Goal: Task Accomplishment & Management: Manage account settings

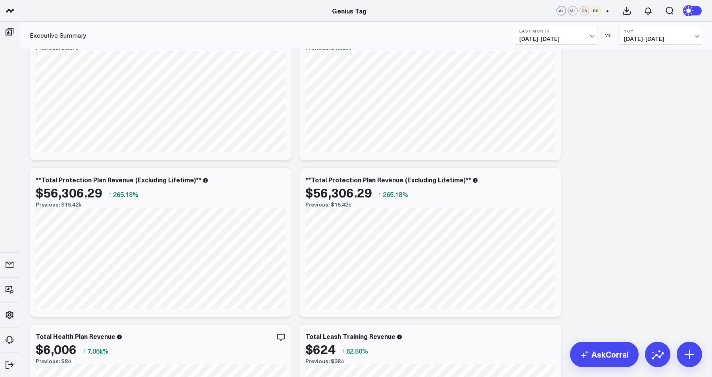
scroll to position [561, 0]
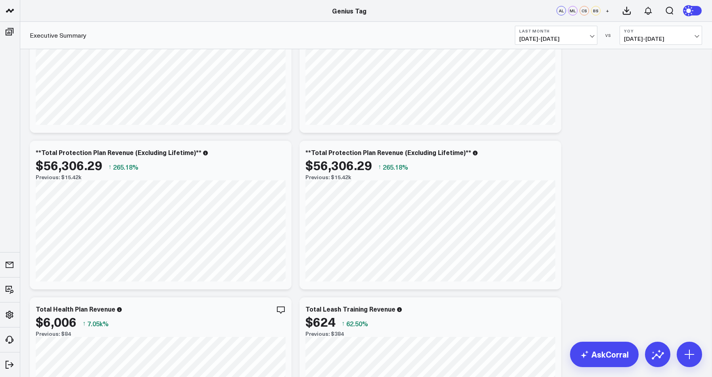
click at [557, 38] on span "[DATE] - [DATE]" at bounding box center [556, 39] width 74 height 6
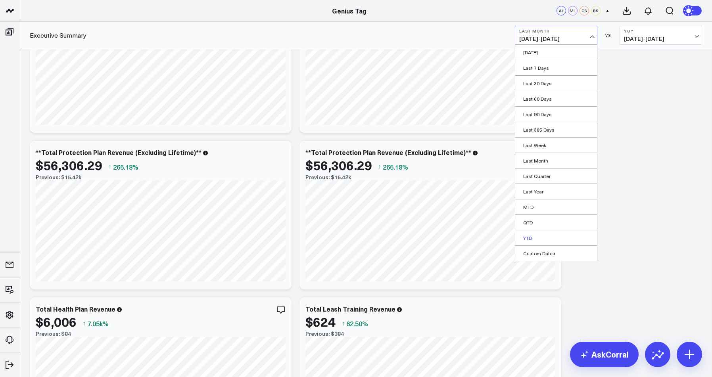
click at [540, 237] on link "YTD" at bounding box center [556, 237] width 82 height 15
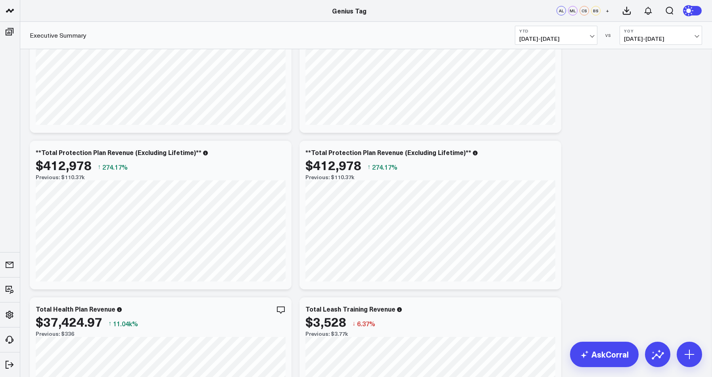
click at [658, 39] on span "01/01/24 - 08/10/24" at bounding box center [661, 39] width 74 height 6
click at [642, 100] on link "No Comparison" at bounding box center [661, 98] width 82 height 15
click at [655, 30] on b "No Comparison" at bounding box center [661, 31] width 74 height 5
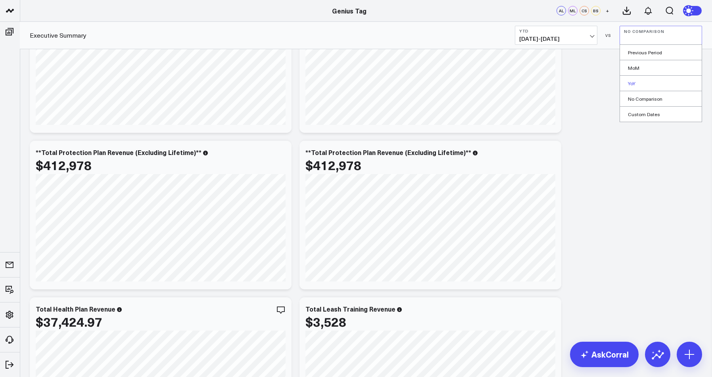
click at [637, 81] on link "YoY" at bounding box center [661, 83] width 82 height 15
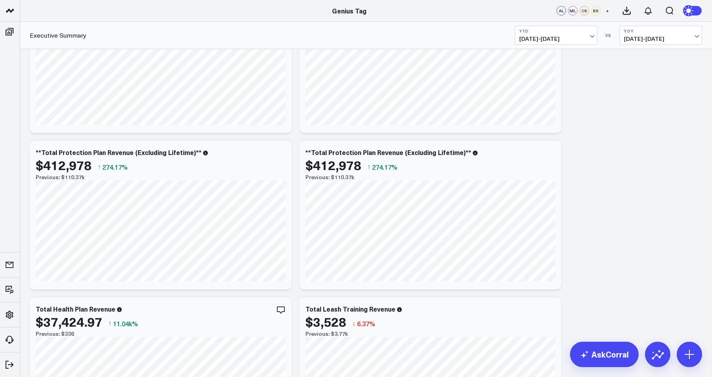
drag, startPoint x: 572, startPoint y: 25, endPoint x: 574, endPoint y: 29, distance: 4.4
click at [572, 26] on div "Executive Summary YTD 01/01/25 - 08/10/25 VS YoY 01/01/24 - 08/10/24" at bounding box center [366, 35] width 692 height 27
click at [574, 31] on b "YTD" at bounding box center [556, 31] width 74 height 5
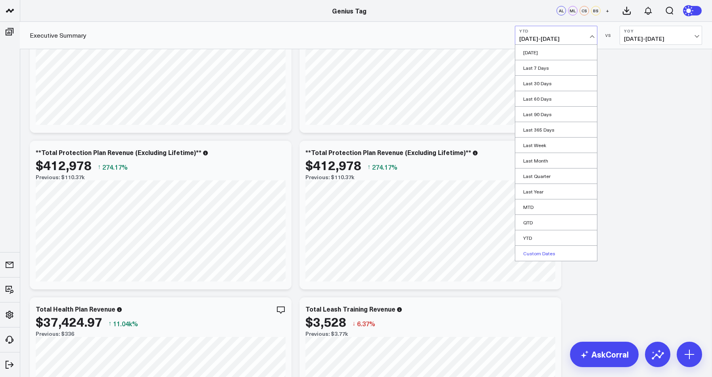
click at [554, 252] on link "Custom Dates" at bounding box center [556, 253] width 82 height 15
select select "7"
select select "2025"
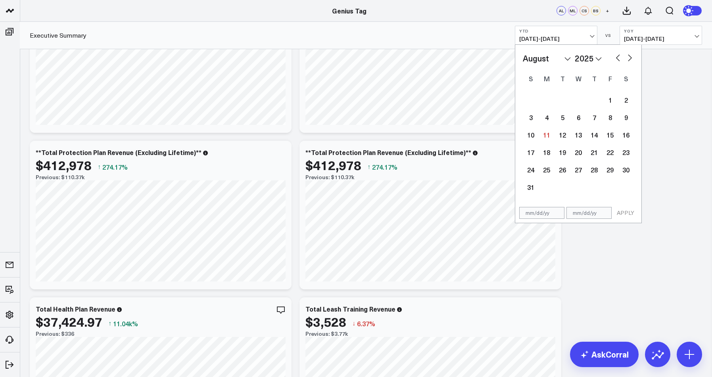
click at [523, 52] on select "January February March April May June July August September October November De…" at bounding box center [547, 58] width 48 height 12
select select "2025"
click at [549, 199] on input "text" at bounding box center [541, 196] width 45 height 12
select select "2025"
click at [580, 102] on div "1" at bounding box center [578, 100] width 16 height 16
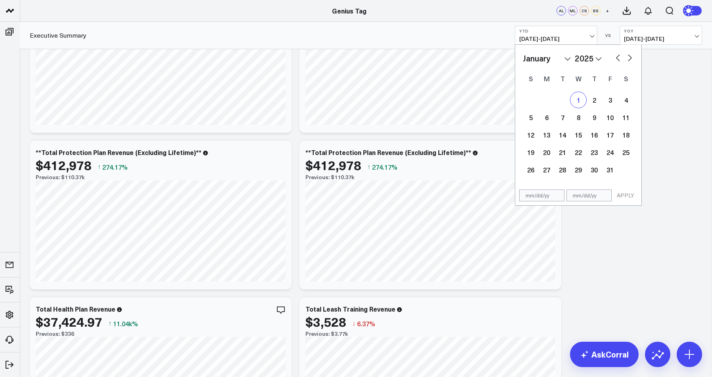
select select "2025"
type input "01/01/25"
click at [632, 58] on button "button" at bounding box center [630, 57] width 8 height 10
select select "1"
select select "2025"
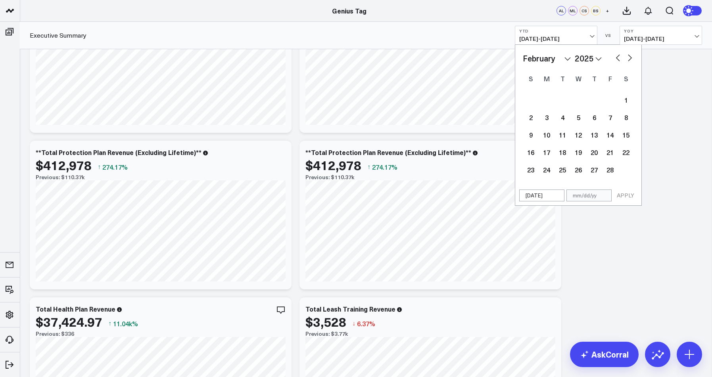
click at [632, 58] on button "button" at bounding box center [630, 57] width 8 height 10
select select "2"
select select "2025"
click at [630, 59] on button "button" at bounding box center [630, 57] width 8 height 10
select select "3"
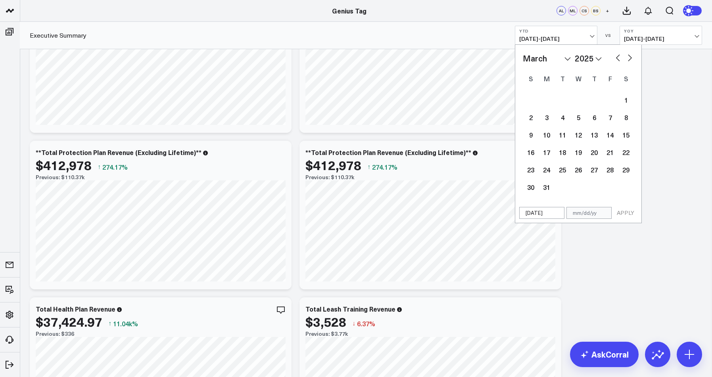
select select "2025"
click at [630, 59] on button "button" at bounding box center [630, 57] width 8 height 10
select select "5"
select select "2025"
click at [630, 59] on button "button" at bounding box center [630, 57] width 8 height 10
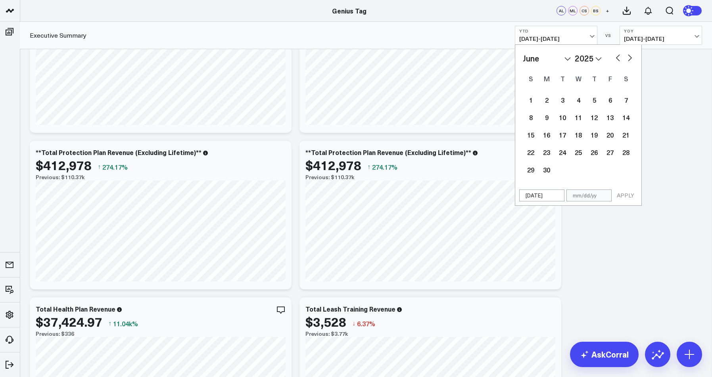
select select "6"
select select "2025"
click at [630, 59] on button "button" at bounding box center [630, 57] width 8 height 10
select select "7"
select select "2025"
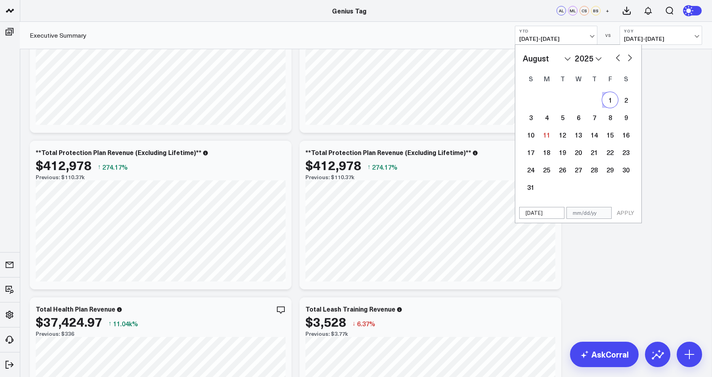
click at [617, 61] on button "button" at bounding box center [618, 57] width 8 height 10
select select "6"
select select "2025"
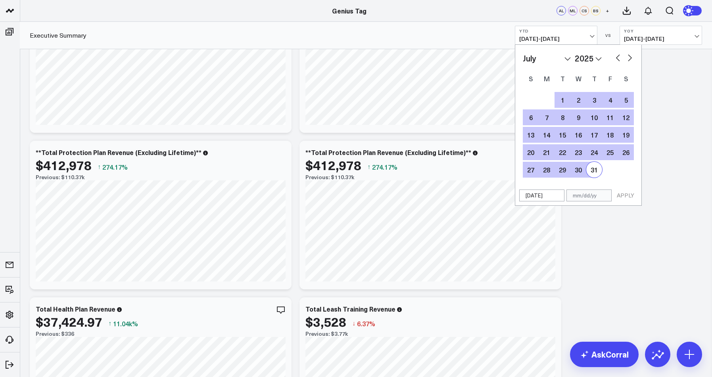
click at [597, 172] on div "31" at bounding box center [594, 170] width 16 height 16
type input "07/31/25"
select select "6"
select select "2025"
click at [623, 194] on button "APPLY" at bounding box center [625, 196] width 24 height 12
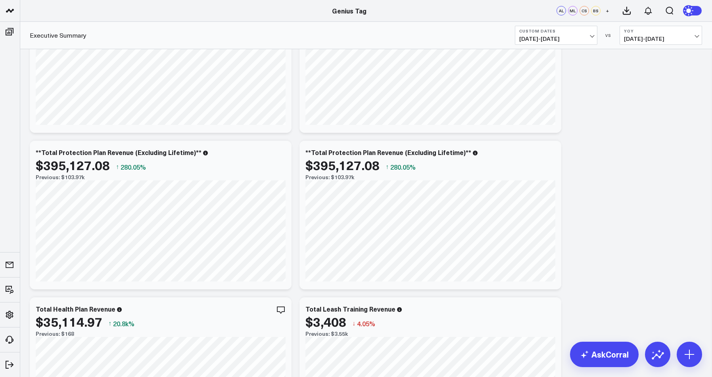
click at [640, 40] on span "01/01/24 - 07/31/24" at bounding box center [661, 39] width 74 height 6
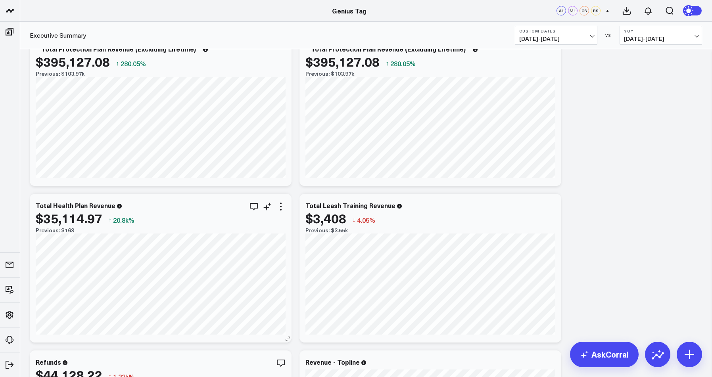
scroll to position [645, 0]
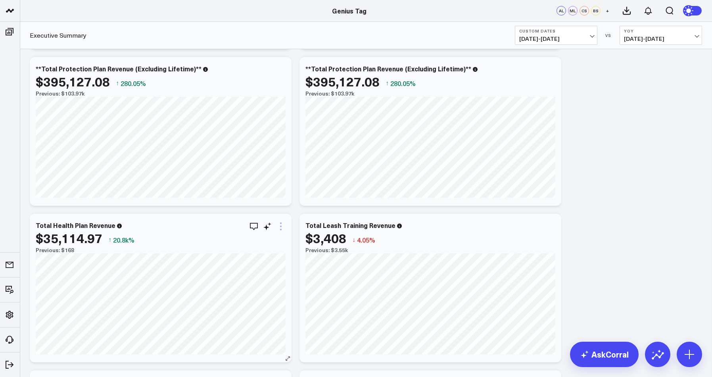
click at [282, 228] on icon at bounding box center [281, 227] width 10 height 10
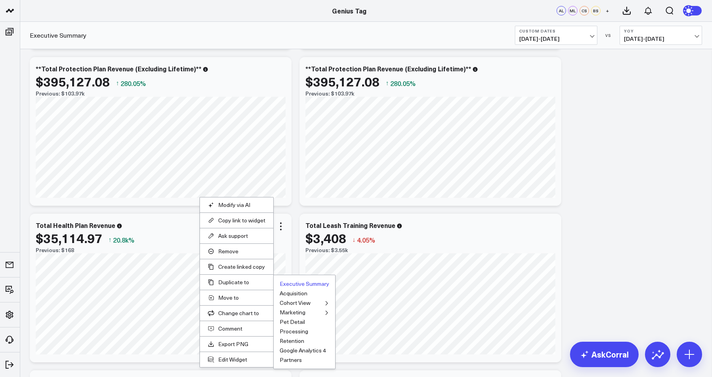
click at [297, 286] on button "Executive Summary" at bounding box center [304, 284] width 50 height 6
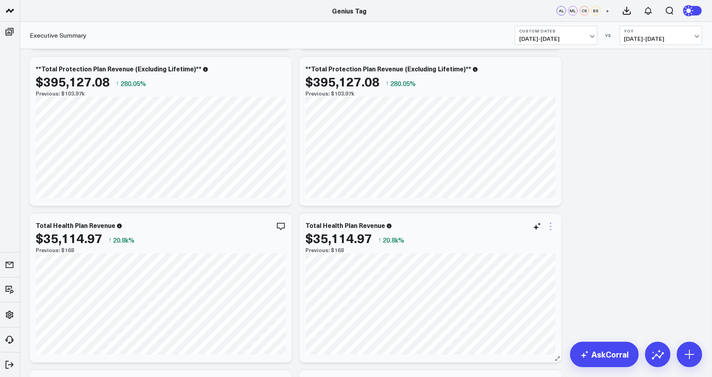
click at [551, 230] on icon at bounding box center [551, 227] width 10 height 10
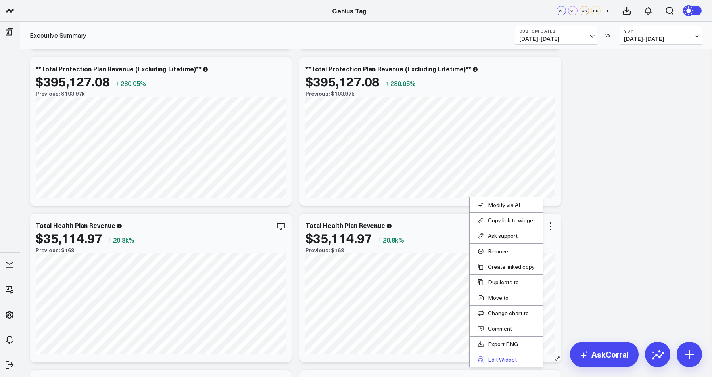
click at [497, 357] on button "Edit Widget" at bounding box center [505, 359] width 57 height 7
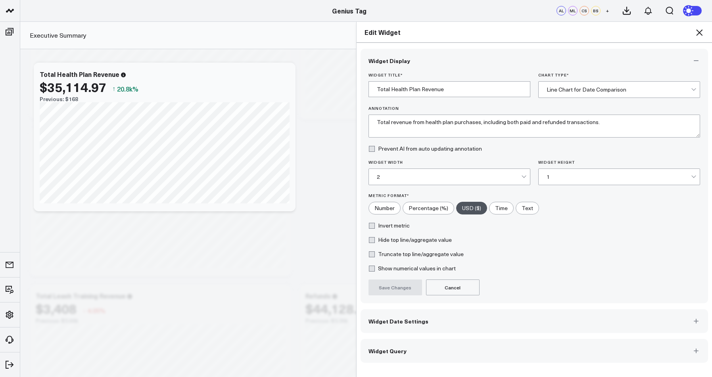
scroll to position [731, 0]
click at [433, 318] on button "Widget Date Settings" at bounding box center [534, 321] width 348 height 24
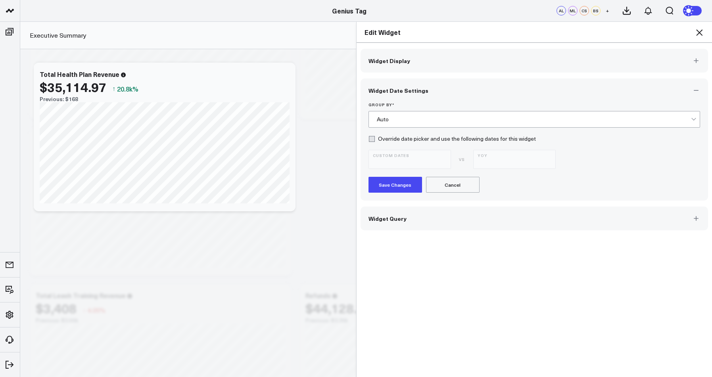
click at [397, 222] on span "Widget Query" at bounding box center [387, 218] width 38 height 6
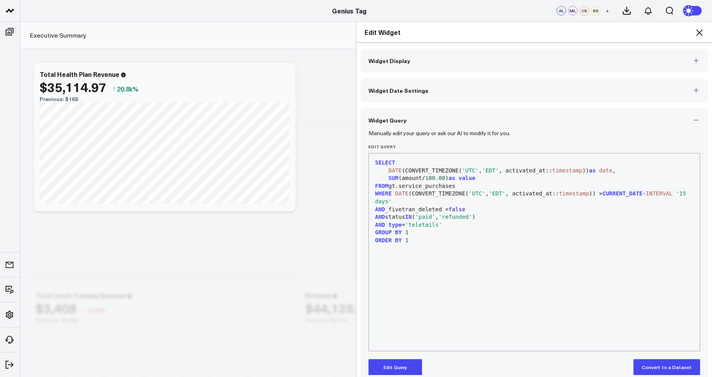
click at [411, 96] on button "Widget Date Settings" at bounding box center [534, 90] width 348 height 24
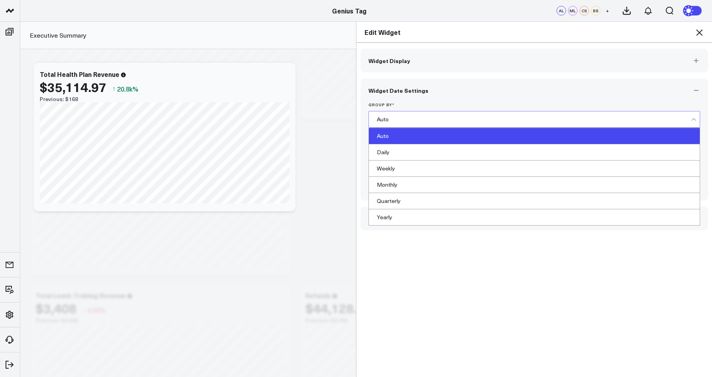
click at [405, 122] on div "Auto" at bounding box center [534, 119] width 314 height 6
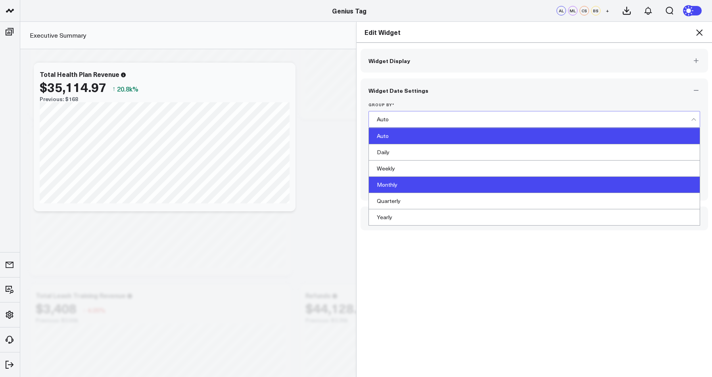
click at [402, 184] on div "Monthly" at bounding box center [534, 185] width 331 height 16
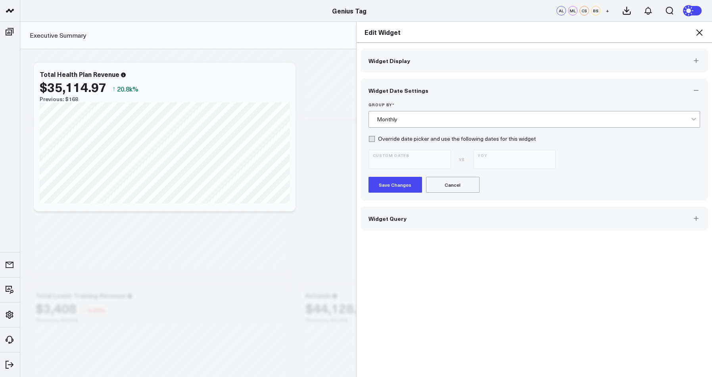
click at [396, 189] on button "Save Changes" at bounding box center [395, 185] width 54 height 16
click at [698, 33] on icon at bounding box center [699, 33] width 10 height 10
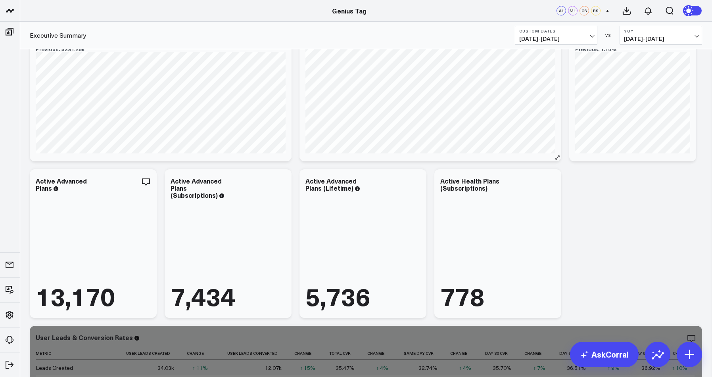
scroll to position [1825, 0]
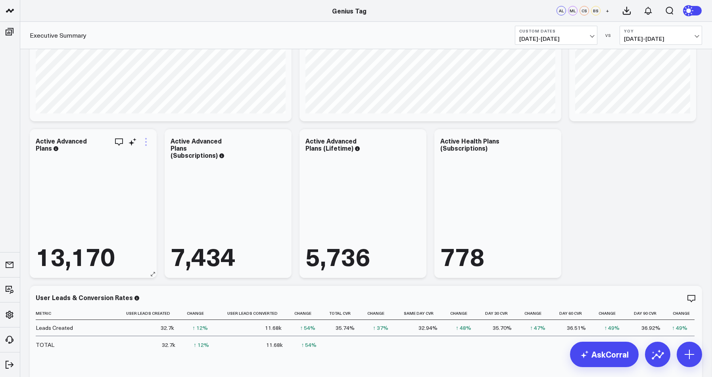
click at [147, 142] on icon at bounding box center [146, 142] width 10 height 10
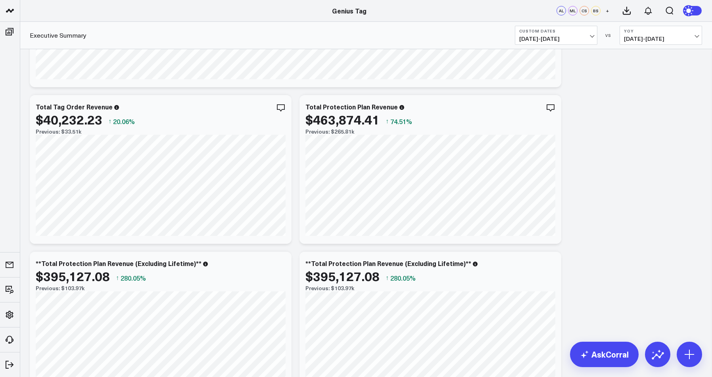
scroll to position [448, 0]
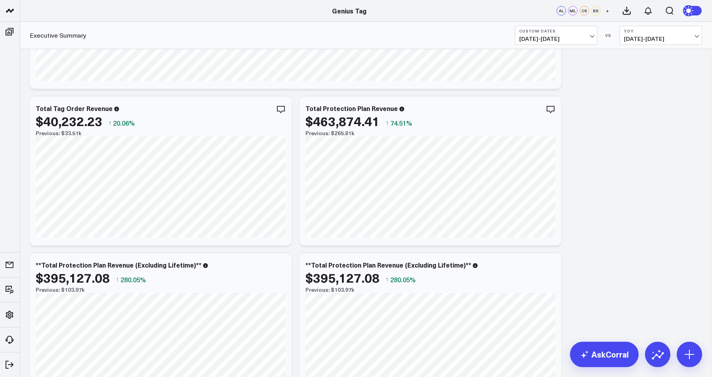
click at [566, 40] on span "01/01/25 - 07/31/25" at bounding box center [556, 39] width 74 height 6
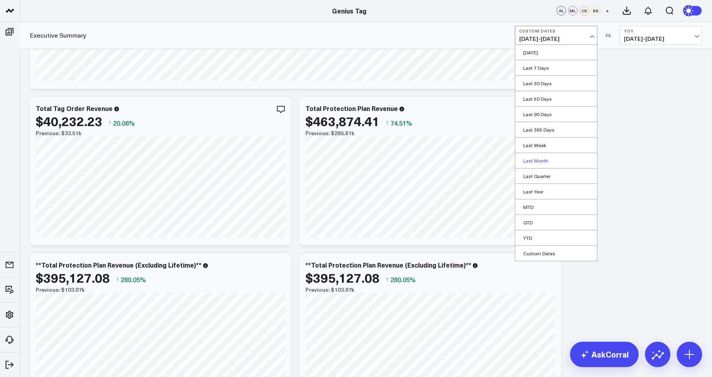
click at [546, 159] on link "Last Month" at bounding box center [556, 160] width 82 height 15
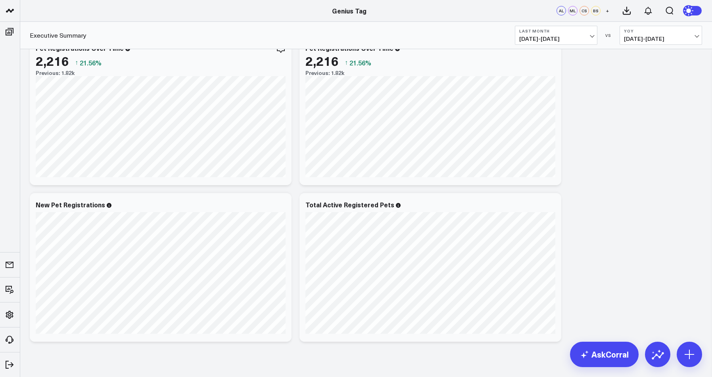
scroll to position [2699, 0]
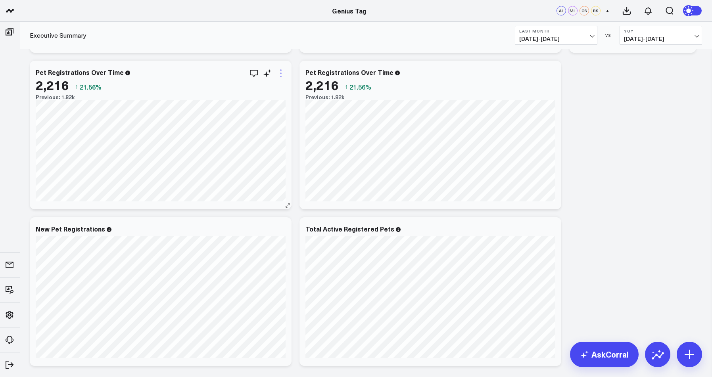
click at [282, 74] on icon at bounding box center [281, 74] width 10 height 10
click at [555, 36] on span "07/01/25 - 07/31/25" at bounding box center [556, 39] width 74 height 6
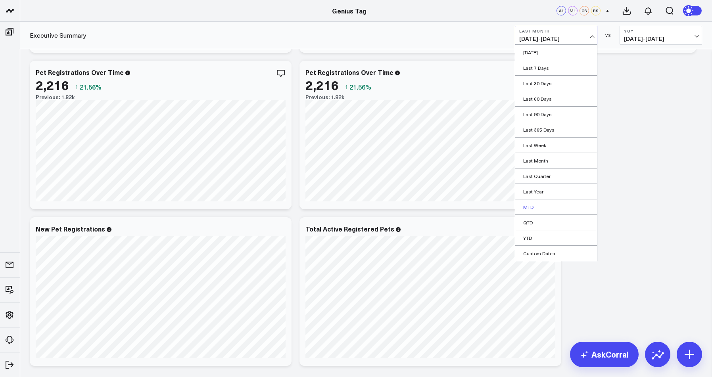
click at [559, 204] on link "MTD" at bounding box center [556, 206] width 82 height 15
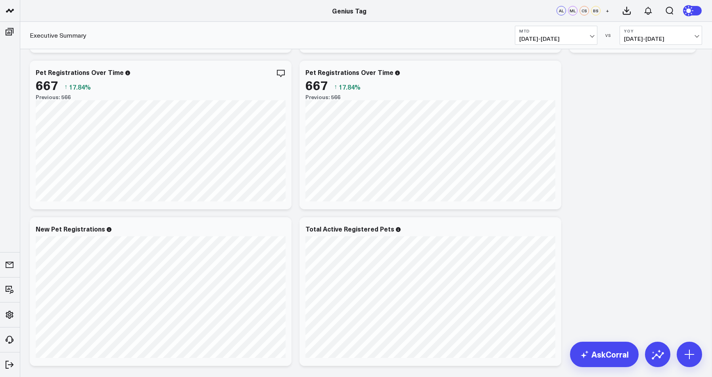
click at [543, 40] on span "08/01/25 - 08/10/25" at bounding box center [556, 39] width 74 height 6
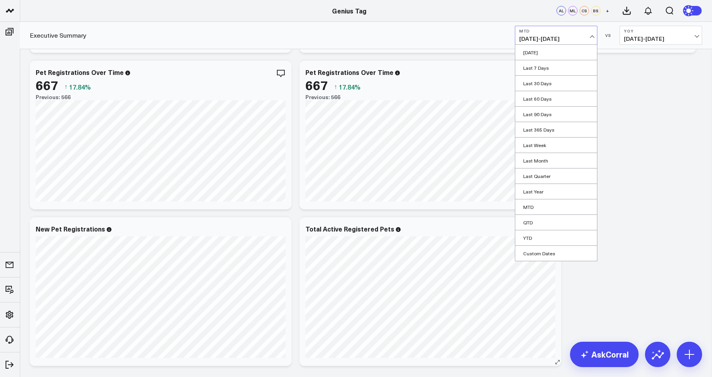
click at [540, 235] on link "YTD" at bounding box center [556, 237] width 82 height 15
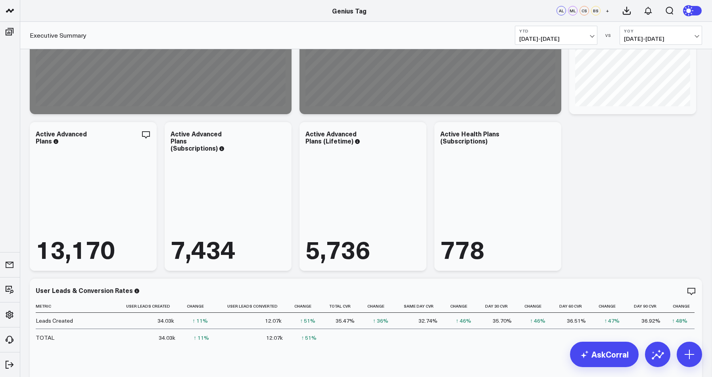
scroll to position [1833, 0]
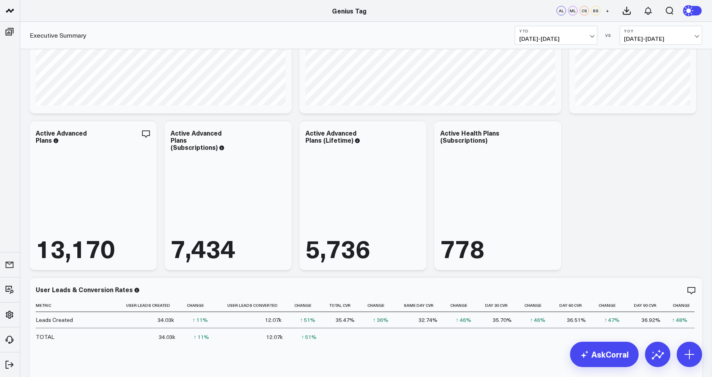
click at [562, 34] on button "YTD 01/01/25 - 08/10/25" at bounding box center [556, 35] width 82 height 19
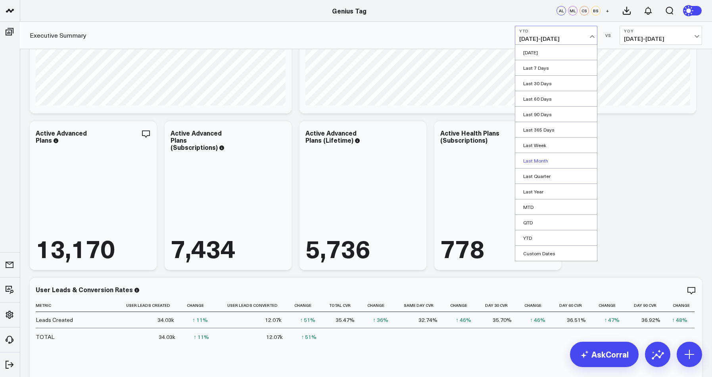
click at [552, 161] on link "Last Month" at bounding box center [556, 160] width 82 height 15
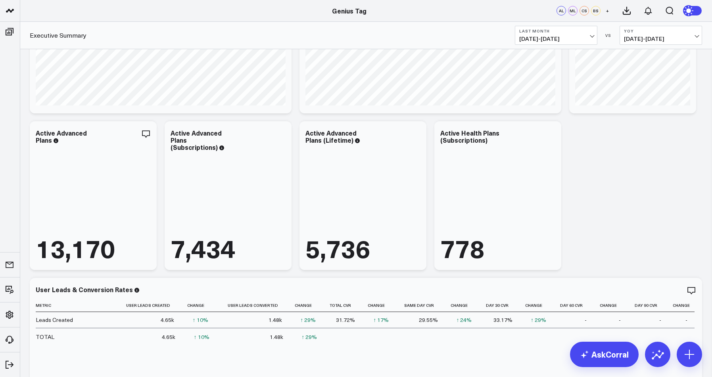
click at [567, 36] on span "07/01/25 - 07/31/25" at bounding box center [556, 39] width 74 height 6
click at [147, 133] on icon at bounding box center [146, 134] width 10 height 10
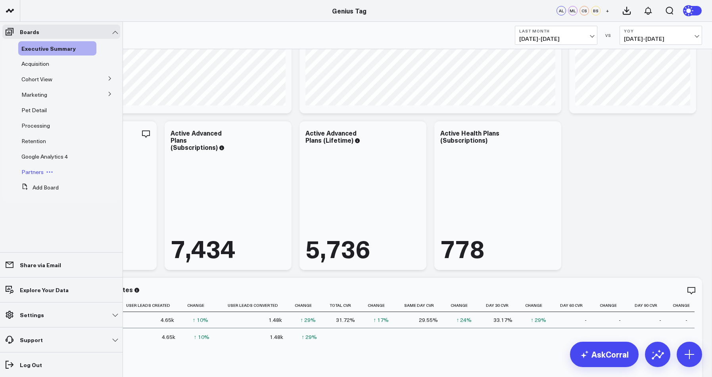
click at [37, 172] on span "Partners" at bounding box center [32, 172] width 22 height 8
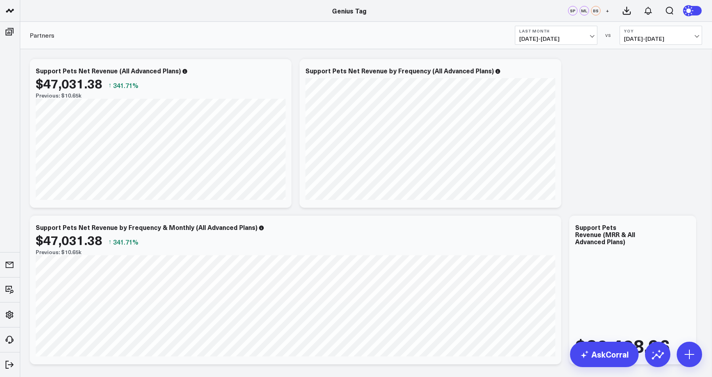
click at [535, 40] on span "07/01/25 - 07/31/25" at bounding box center [556, 39] width 74 height 6
click at [423, 30] on div "Partners Last Month 07/01/25 - 07/31/25 VS YoY 07/01/24 - 07/31/24" at bounding box center [366, 35] width 692 height 27
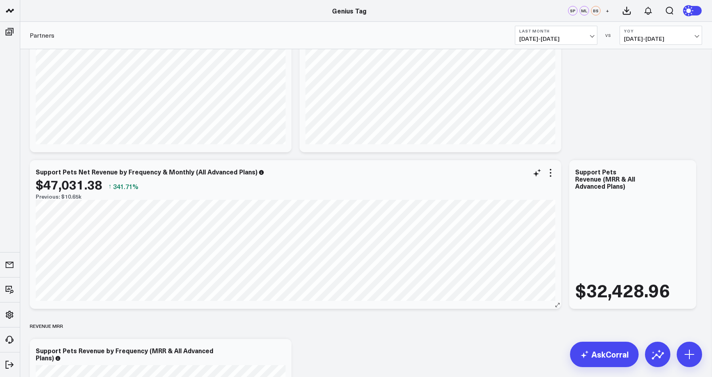
scroll to position [57, 0]
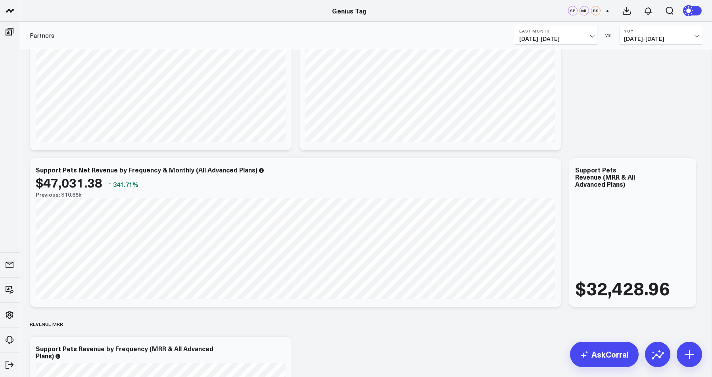
click at [552, 40] on span "07/01/25 - 07/31/25" at bounding box center [556, 39] width 74 height 6
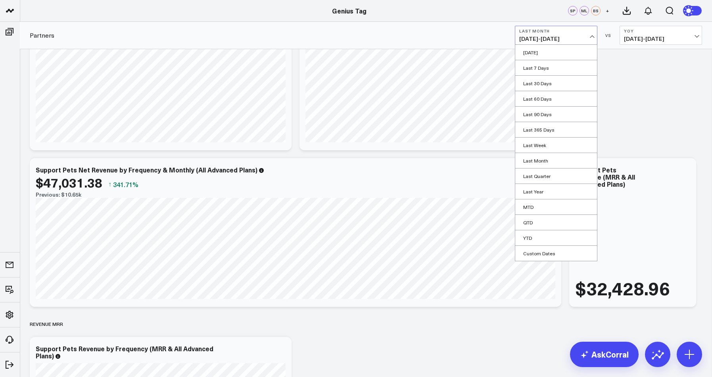
click at [630, 94] on div "Modify via AI Copy link to widget Ask support Remove Create linked copy Executi…" at bounding box center [366, 322] width 680 height 649
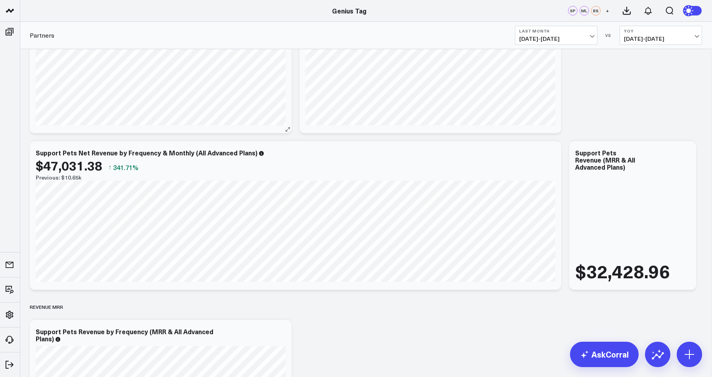
scroll to position [0, 0]
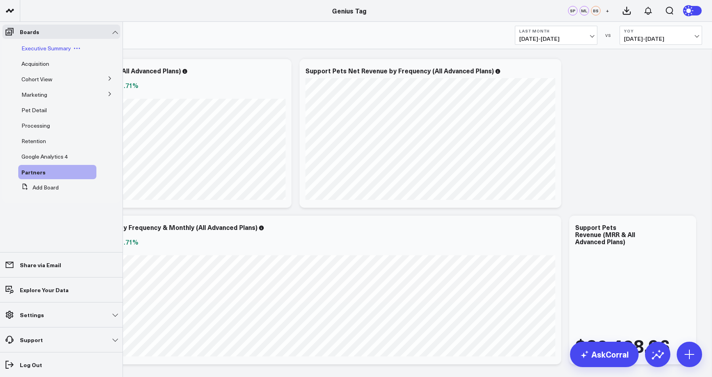
click at [43, 49] on span "Executive Summary" at bounding box center [46, 48] width 50 height 8
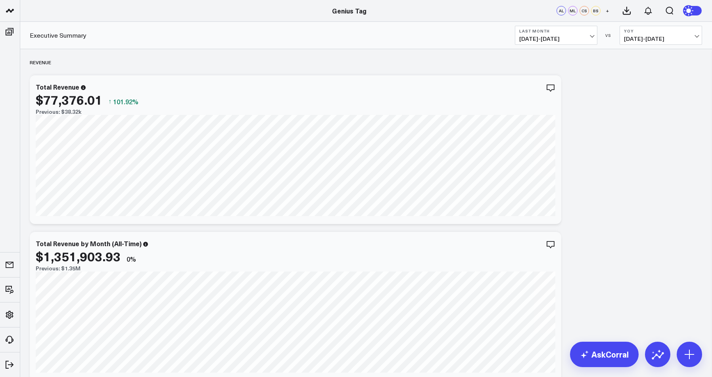
click at [554, 36] on span "07/01/25 - 07/31/25" at bounding box center [556, 39] width 74 height 6
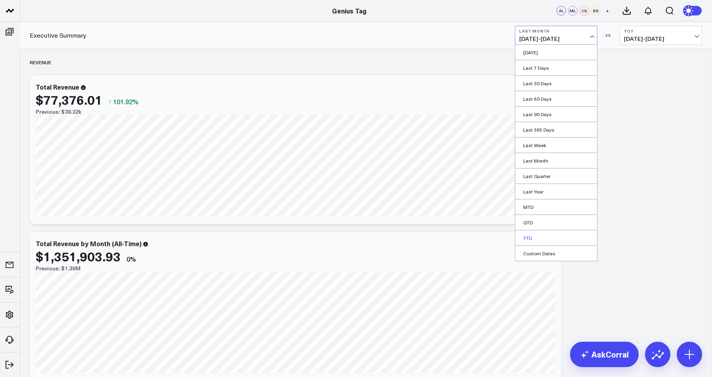
click at [553, 236] on link "YTD" at bounding box center [556, 237] width 82 height 15
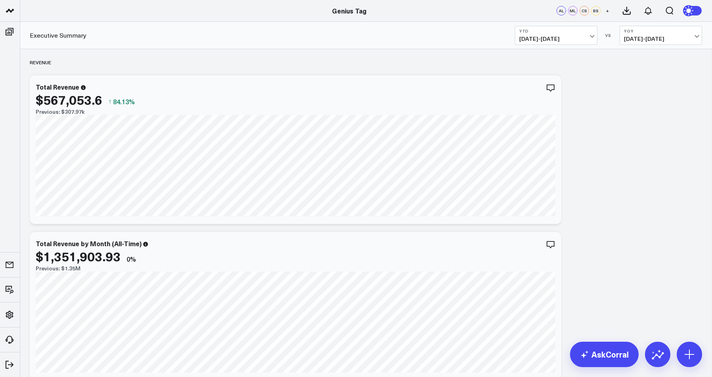
scroll to position [3, 0]
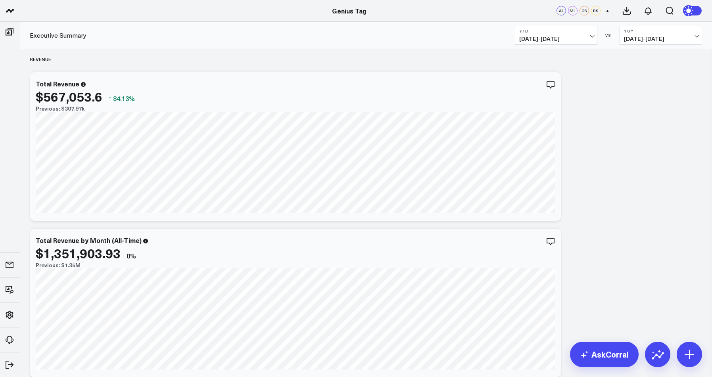
click at [646, 46] on div "Executive Summary YTD 01/01/25 - 08/10/25 VS YoY 01/01/24 - 08/10/24" at bounding box center [366, 35] width 692 height 27
click at [644, 39] on span "01/01/24 - 08/10/24" at bounding box center [661, 39] width 74 height 6
click at [649, 98] on link "No Comparison" at bounding box center [661, 98] width 82 height 15
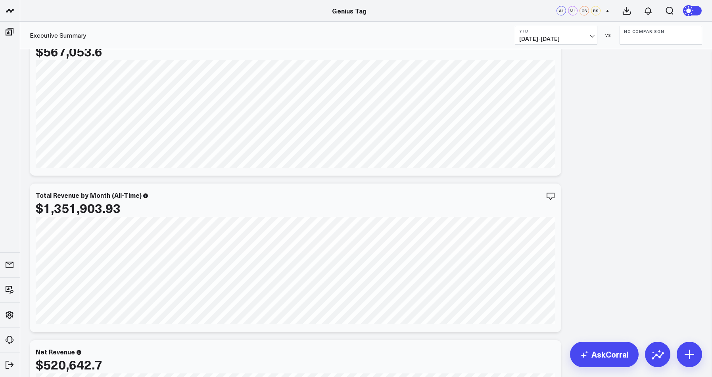
scroll to position [53, 0]
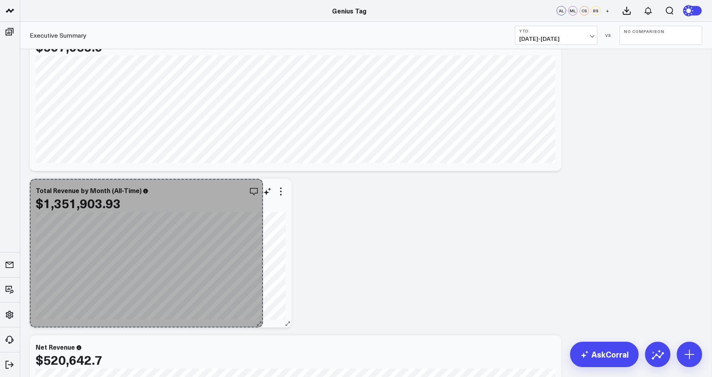
click at [257, 299] on div "Total Revenue by Month (All-Time) $1,351,903.93 [fontSize:10px lineHeight:12px]…" at bounding box center [161, 253] width 262 height 149
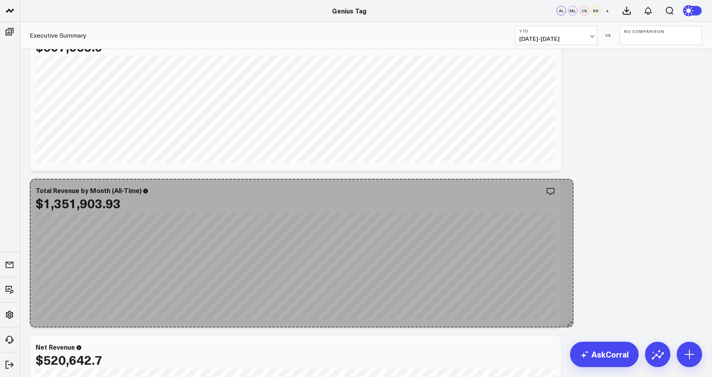
drag, startPoint x: 290, startPoint y: 325, endPoint x: 568, endPoint y: 324, distance: 278.3
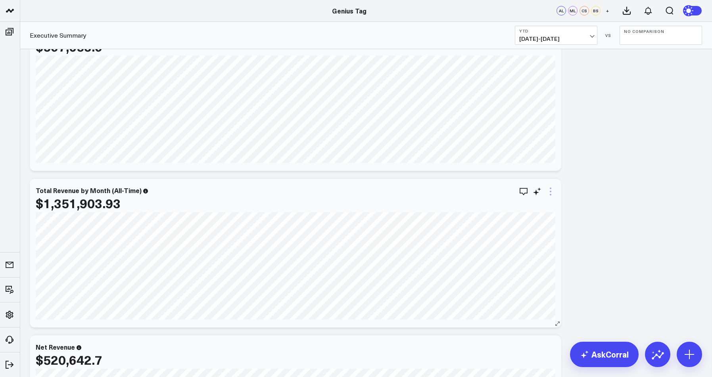
click at [550, 191] on icon at bounding box center [551, 192] width 10 height 10
click at [523, 362] on button "Edit Widget" at bounding box center [517, 358] width 57 height 7
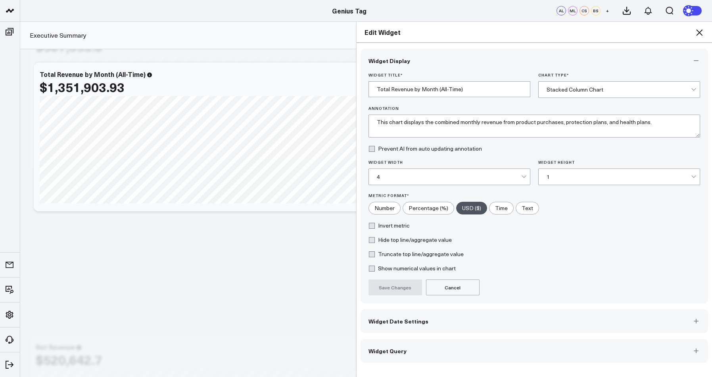
click at [507, 326] on button "Widget Date Settings" at bounding box center [534, 321] width 348 height 24
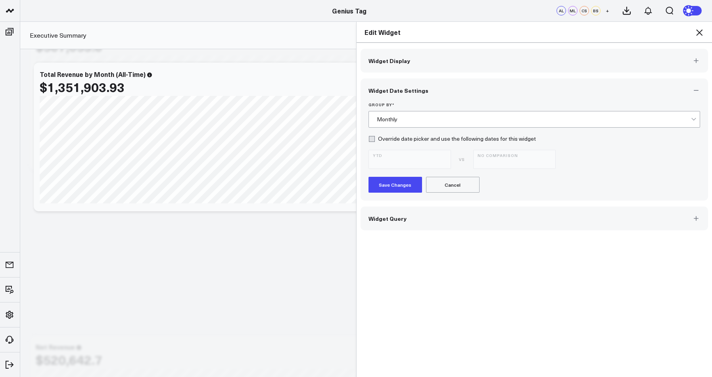
click at [374, 141] on label "Override date picker and use the following dates for this widget" at bounding box center [451, 139] width 167 height 6
click at [374, 141] on input "Override date picker and use the following dates for this widget" at bounding box center [371, 139] width 6 height 6
click at [427, 161] on span "01/01/25 - 08/10/25" at bounding box center [410, 163] width 74 height 6
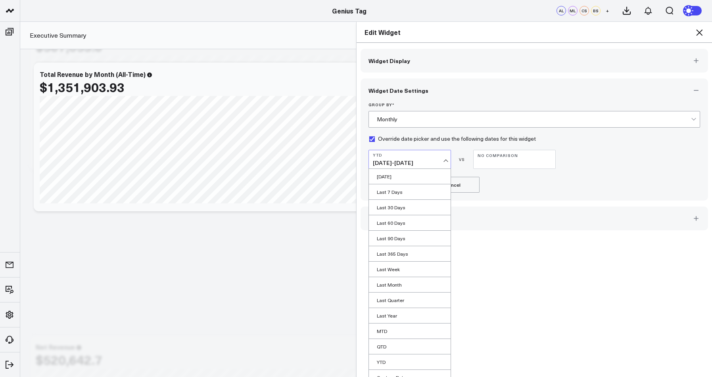
click at [432, 163] on span "01/01/25 - 08/10/25" at bounding box center [410, 163] width 74 height 6
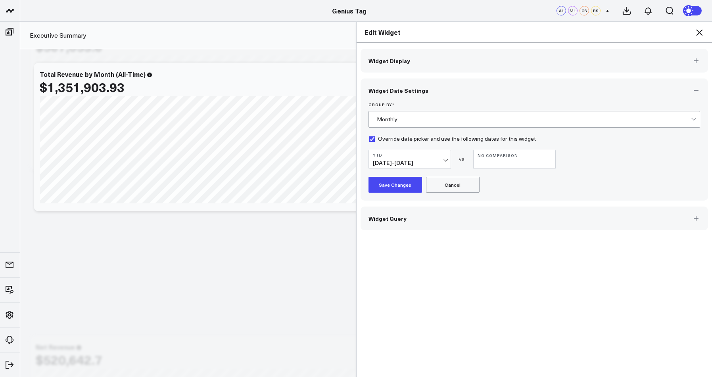
click at [405, 182] on button "Save Changes" at bounding box center [395, 185] width 54 height 16
click at [234, 275] on div "Edit Widget Widget Display Widget Date Settings Group By * Monthly Override dat…" at bounding box center [356, 199] width 712 height 356
click at [371, 140] on label "Override date picker and use the following dates for this widget" at bounding box center [451, 139] width 167 height 6
click at [371, 140] on input "Override date picker and use the following dates for this widget" at bounding box center [371, 139] width 6 height 6
checkbox input "false"
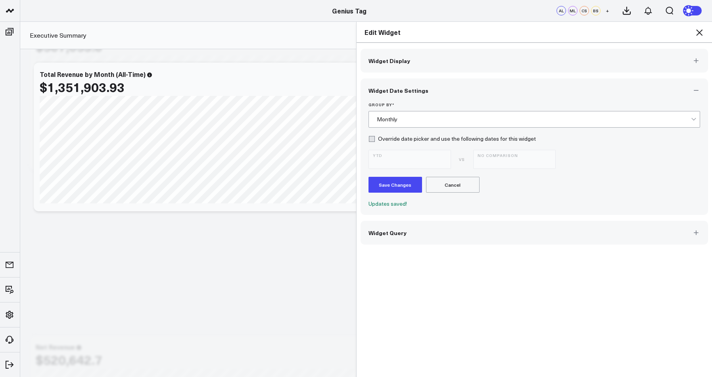
click at [393, 183] on button "Save Changes" at bounding box center [395, 185] width 54 height 16
click at [699, 34] on icon at bounding box center [699, 33] width 10 height 10
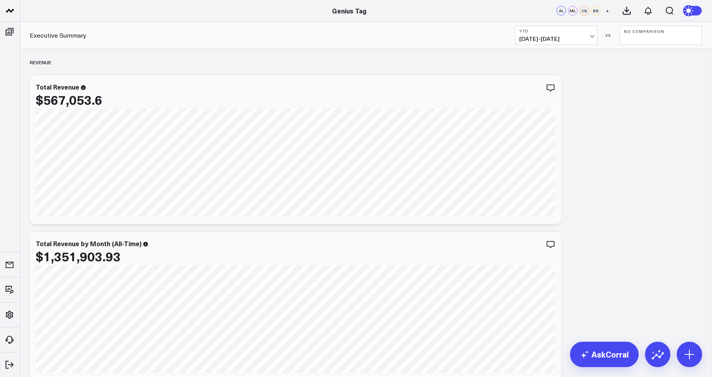
scroll to position [63, 0]
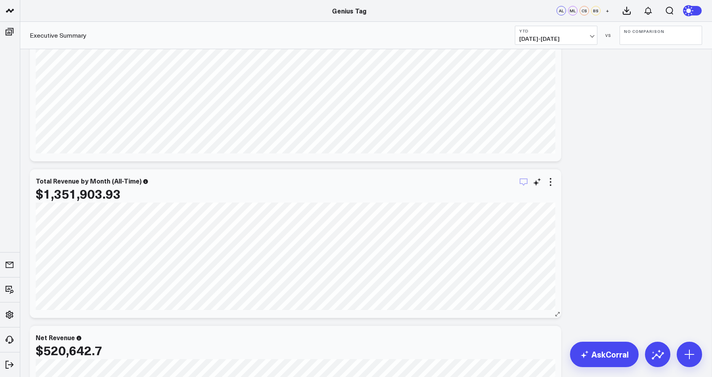
click at [524, 184] on icon "button" at bounding box center [523, 182] width 8 height 8
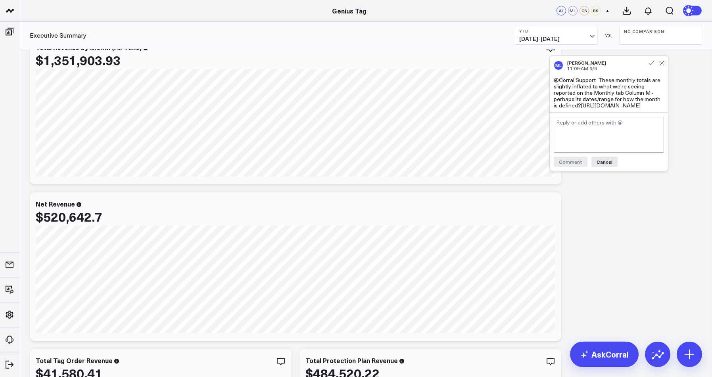
scroll to position [179, 0]
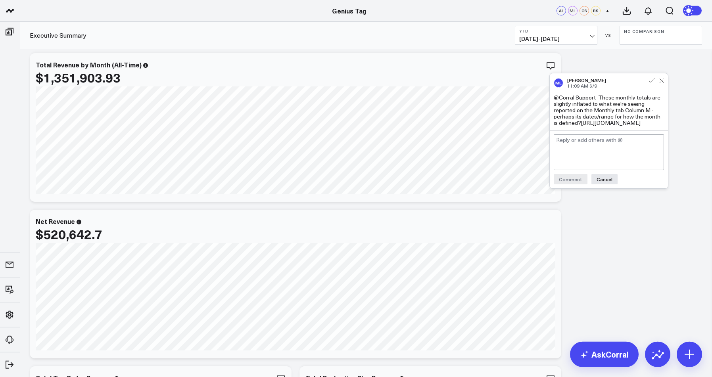
click at [614, 168] on textarea at bounding box center [608, 152] width 110 height 36
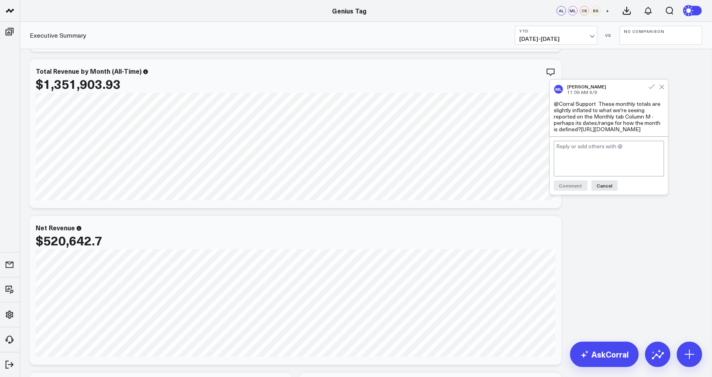
scroll to position [170, 0]
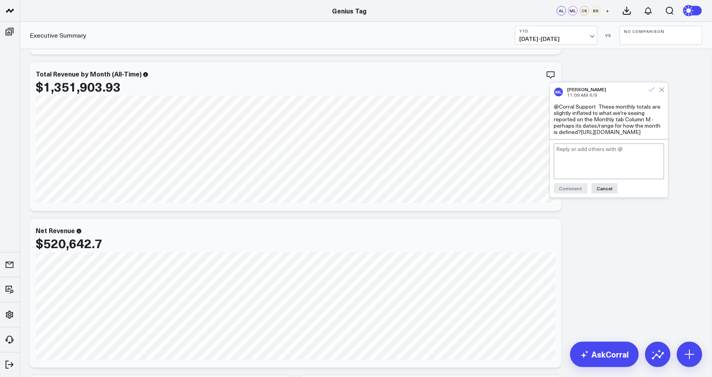
click at [652, 91] on icon at bounding box center [651, 89] width 7 height 7
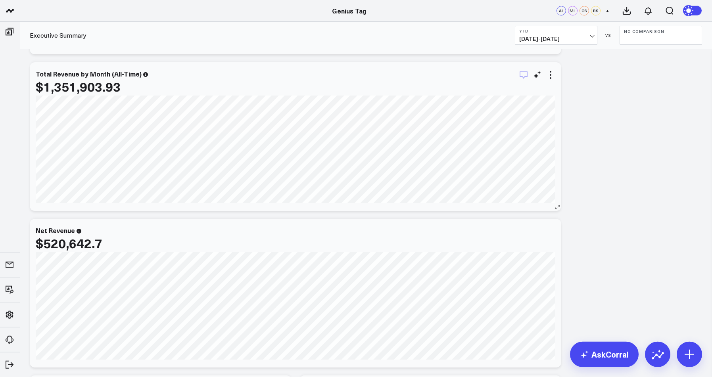
click at [526, 76] on icon "button" at bounding box center [523, 75] width 8 height 8
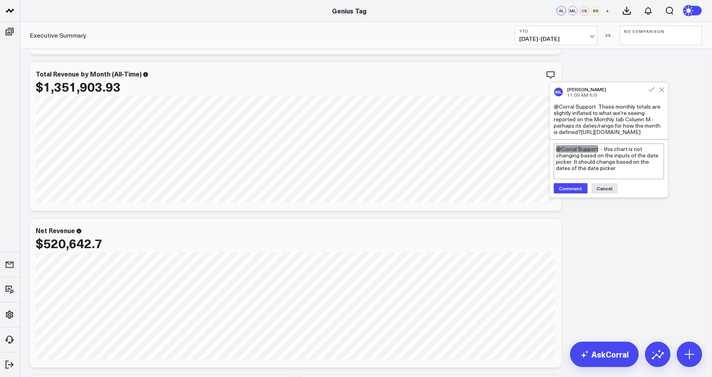
drag, startPoint x: 572, startPoint y: 188, endPoint x: 640, endPoint y: 190, distance: 68.2
click at [640, 179] on textarea "@Corral Support - this chart is not changing based on the inputs of the date pi…" at bounding box center [608, 162] width 110 height 36
click at [616, 179] on textarea "@Corral Support - this chart is not changing based on the inputs of the date pi…" at bounding box center [608, 162] width 110 height 36
type textarea "@Corral Support - this chart is not changing based on the inputs of the date pi…"
click at [574, 194] on button "Comment" at bounding box center [570, 189] width 34 height 10
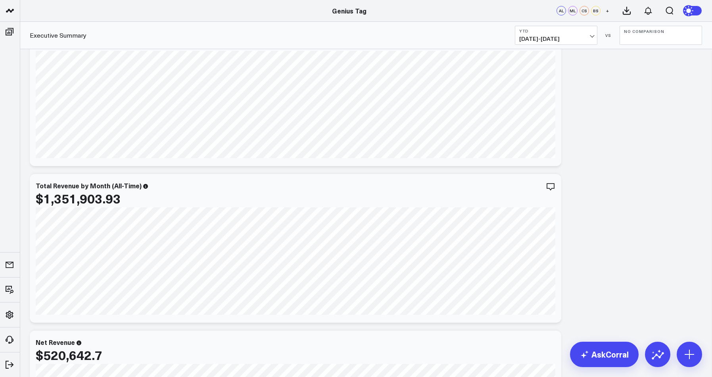
scroll to position [57, 0]
click at [568, 36] on span "01/01/25 - 08/10/25" at bounding box center [556, 39] width 74 height 6
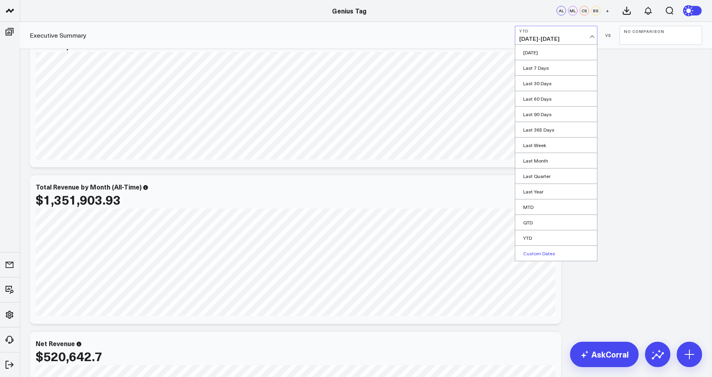
click at [556, 254] on link "Custom Dates" at bounding box center [556, 253] width 82 height 15
select select "7"
select select "2025"
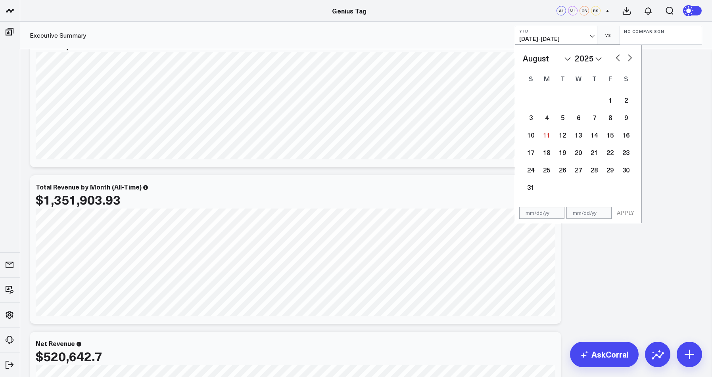
click at [523, 52] on select "January February March April May June July August September October November De…" at bounding box center [547, 58] width 48 height 12
select select "2025"
click at [576, 101] on div "1" at bounding box center [578, 100] width 16 height 16
type input "01/01/25"
select select "2025"
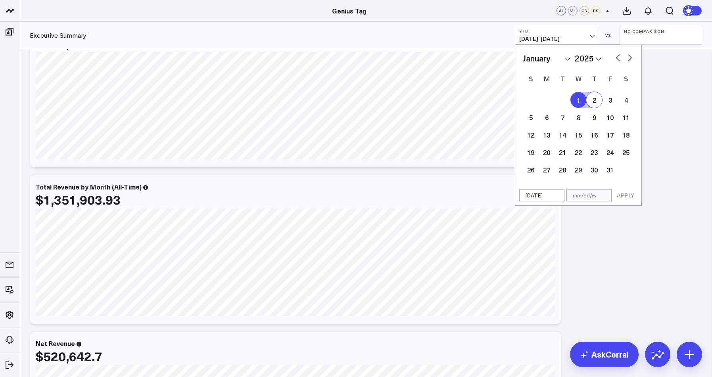
click at [628, 56] on button "button" at bounding box center [630, 57] width 8 height 10
select select "1"
select select "2025"
click at [628, 56] on button "button" at bounding box center [630, 57] width 8 height 10
select select "2"
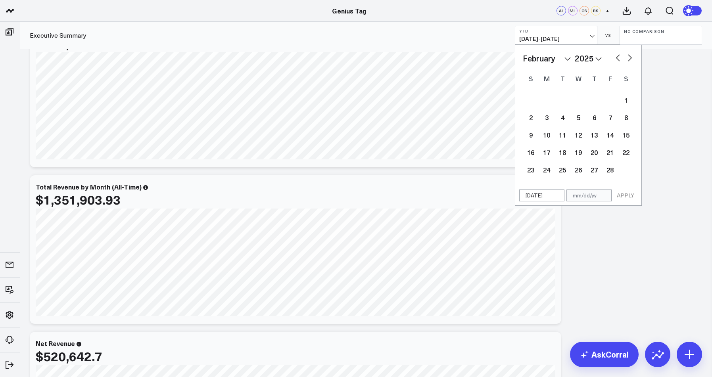
select select "2025"
click at [628, 56] on button "button" at bounding box center [630, 57] width 8 height 10
select select "4"
select select "2025"
click at [628, 56] on button "button" at bounding box center [630, 57] width 8 height 10
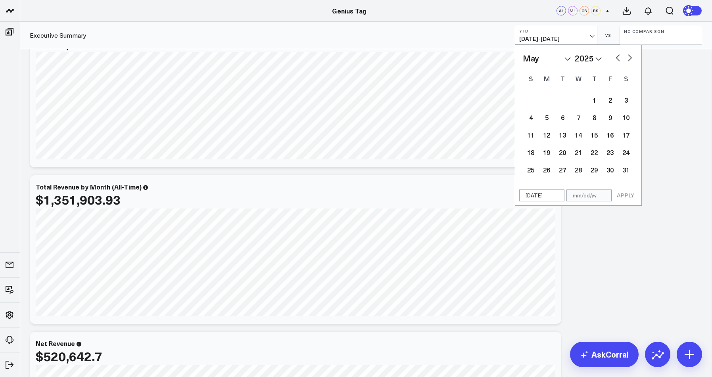
select select "5"
select select "2025"
click at [628, 56] on button "button" at bounding box center [630, 57] width 8 height 10
select select "6"
select select "2025"
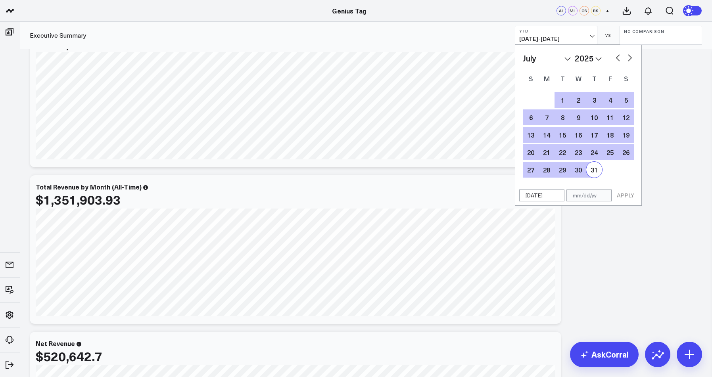
click at [591, 171] on div "31" at bounding box center [594, 170] width 16 height 16
select select "6"
select select "2025"
type input "07/31/25"
click at [631, 194] on button "APPLY" at bounding box center [625, 196] width 24 height 12
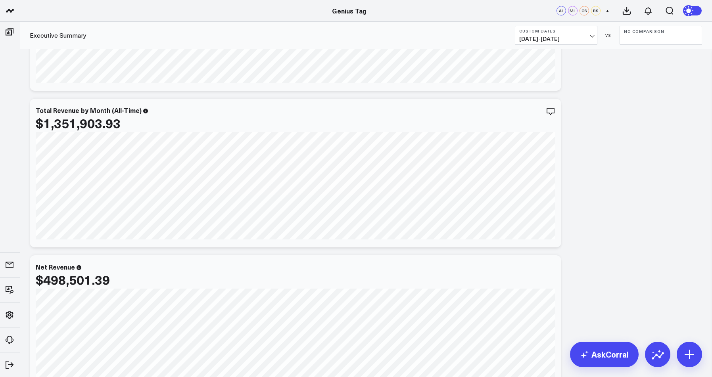
scroll to position [132, 0]
click at [541, 36] on span "01/01/25 - 07/31/25" at bounding box center [556, 39] width 74 height 6
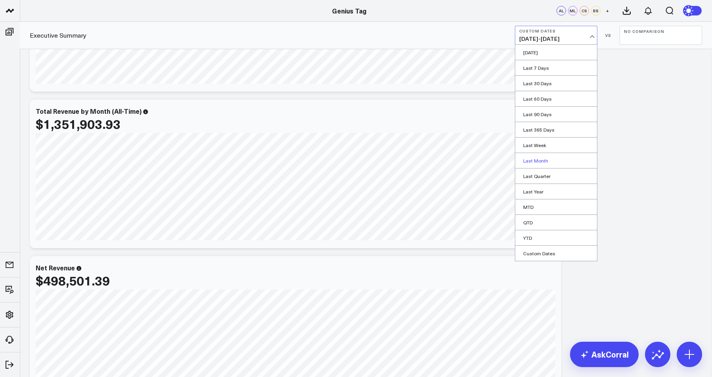
click at [542, 159] on link "Last Month" at bounding box center [556, 160] width 82 height 15
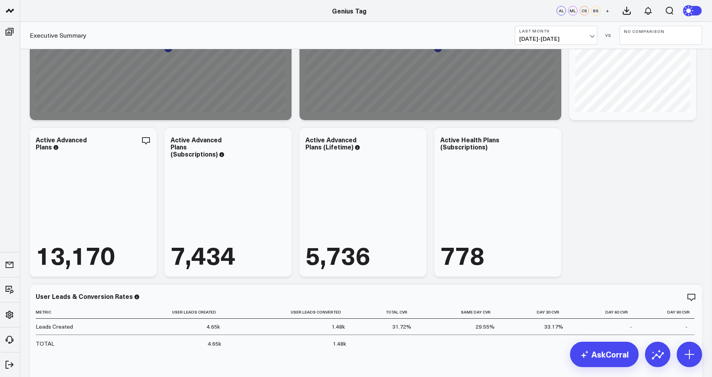
scroll to position [1831, 0]
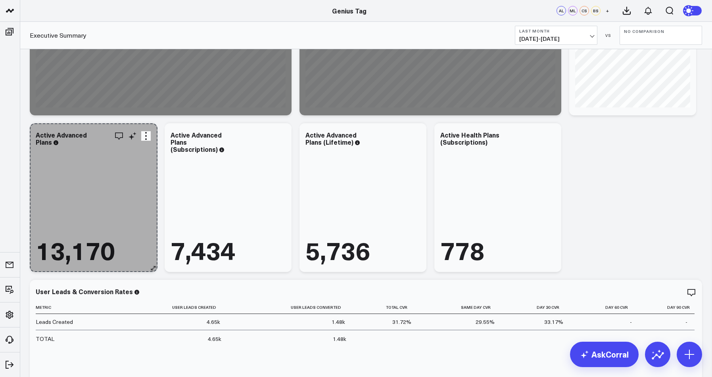
drag, startPoint x: 154, startPoint y: 270, endPoint x: 155, endPoint y: 236, distance: 33.3
click at [155, 236] on div "Active Advanced Plans 13,170 So sorry. The query returned no results. Ask a Dat…" at bounding box center [93, 197] width 127 height 149
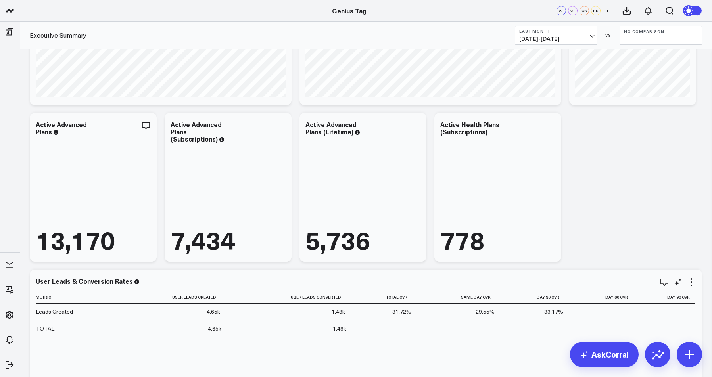
scroll to position [1841, 0]
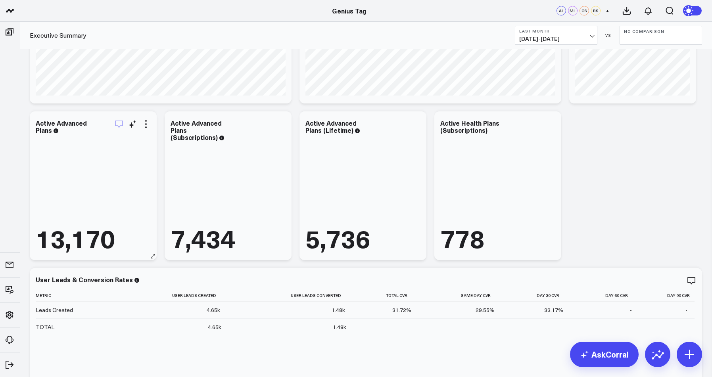
click at [117, 125] on icon "button" at bounding box center [119, 124] width 10 height 10
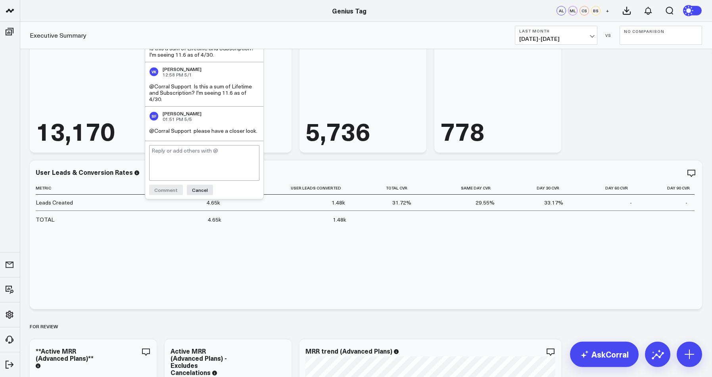
scroll to position [1880, 0]
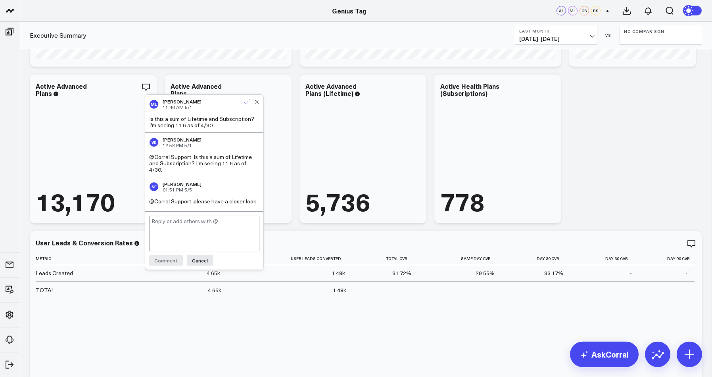
click at [247, 102] on use at bounding box center [247, 102] width 6 height 4
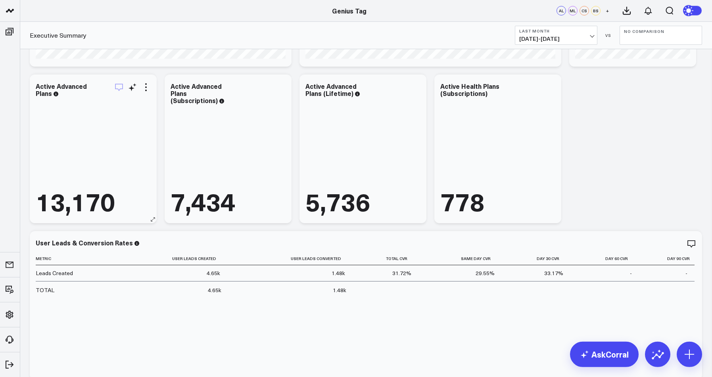
click at [119, 88] on icon "button" at bounding box center [119, 87] width 10 height 10
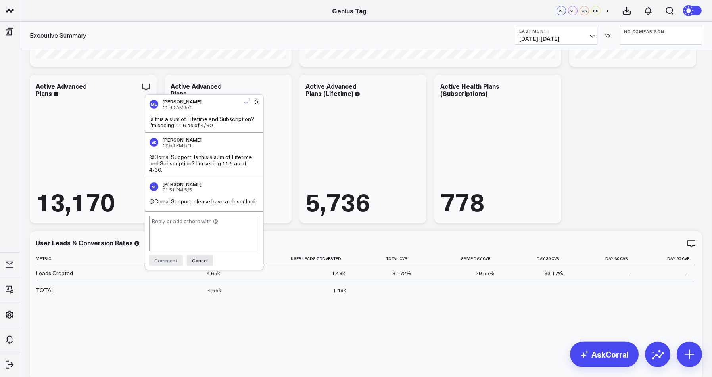
click at [247, 102] on icon at bounding box center [246, 101] width 7 height 7
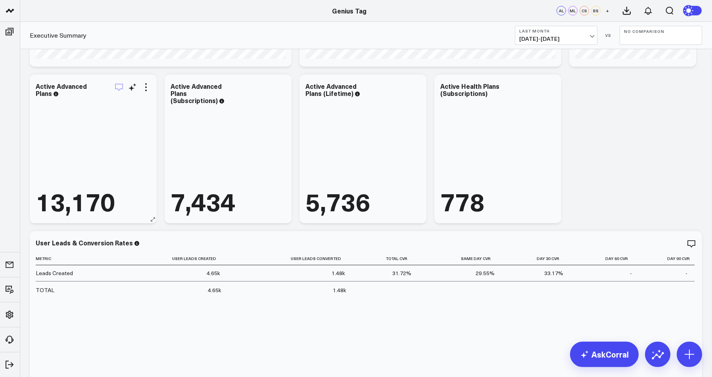
click at [120, 87] on icon "button" at bounding box center [119, 87] width 10 height 10
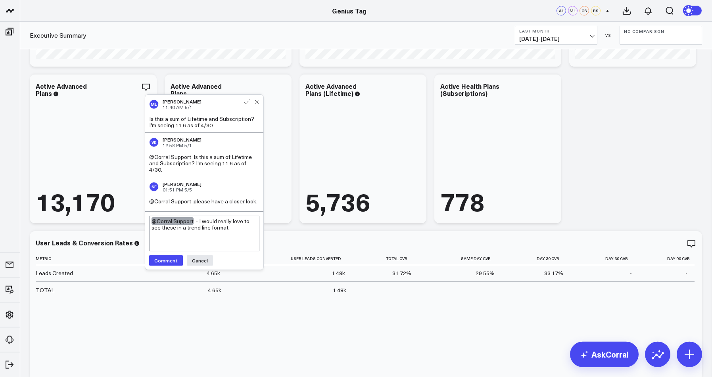
drag, startPoint x: 199, startPoint y: 231, endPoint x: 236, endPoint y: 230, distance: 36.9
click at [236, 230] on textarea "@Corral Support - I would really love to see these in a trend line format." at bounding box center [204, 234] width 110 height 36
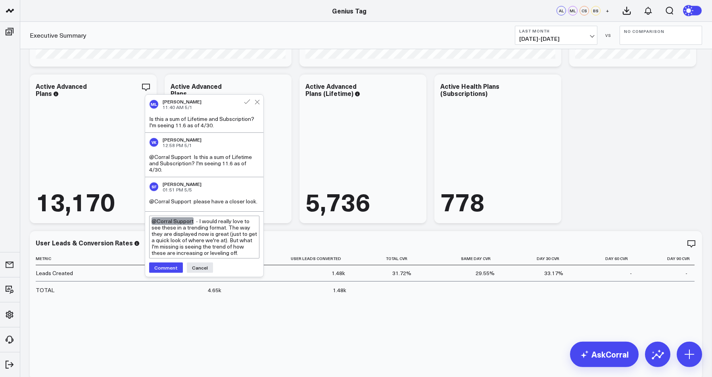
drag, startPoint x: 164, startPoint y: 270, endPoint x: 237, endPoint y: 257, distance: 74.6
click at [237, 257] on div "@Corral Support - I would really love to see these in a trending format. The wa…" at bounding box center [204, 244] width 118 height 65
click at [244, 257] on textarea "@Corral Support - I would really love to see these in a trending format. The wa…" at bounding box center [204, 237] width 110 height 43
type textarea "@Corral Support - I would really love to see these in a trending format. The wa…"
click at [166, 277] on button "Comment" at bounding box center [166, 274] width 34 height 10
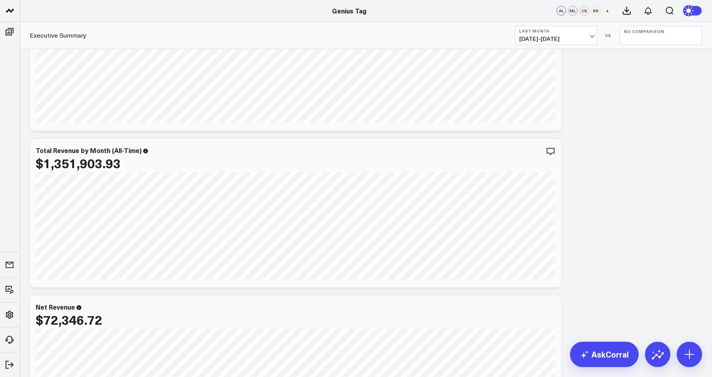
scroll to position [0, 0]
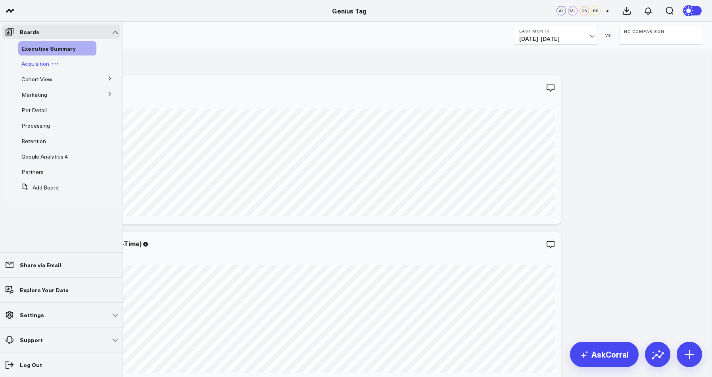
click at [43, 63] on span "Acquisition" at bounding box center [35, 64] width 28 height 8
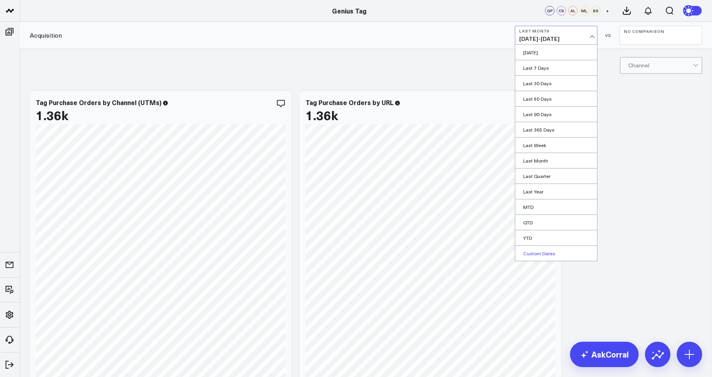
click at [547, 254] on link "Custom Dates" at bounding box center [556, 253] width 82 height 15
select select "7"
select select "2025"
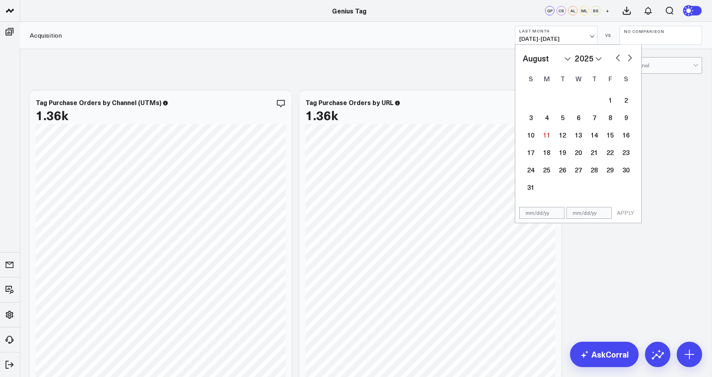
click at [617, 59] on button "button" at bounding box center [618, 57] width 8 height 10
select select "6"
select select "2025"
click at [563, 104] on div "1" at bounding box center [562, 100] width 16 height 16
type input "[DATE]"
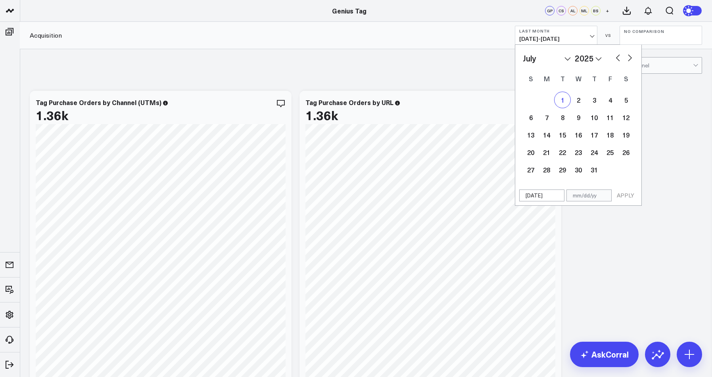
select select "6"
select select "2025"
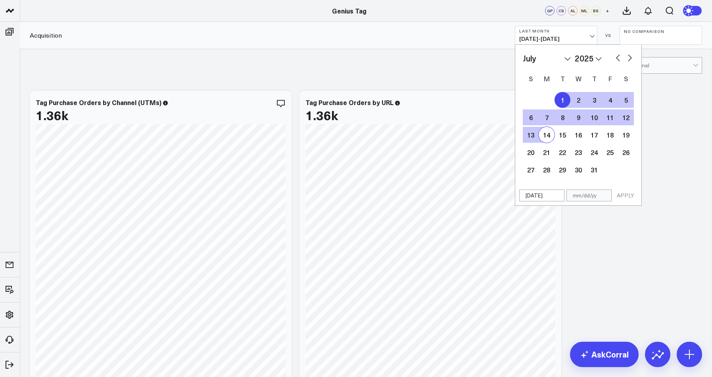
click at [548, 135] on div "14" at bounding box center [546, 135] width 16 height 16
type input "[DATE]"
select select "6"
select select "2025"
click at [622, 195] on button "APPLY" at bounding box center [625, 196] width 24 height 12
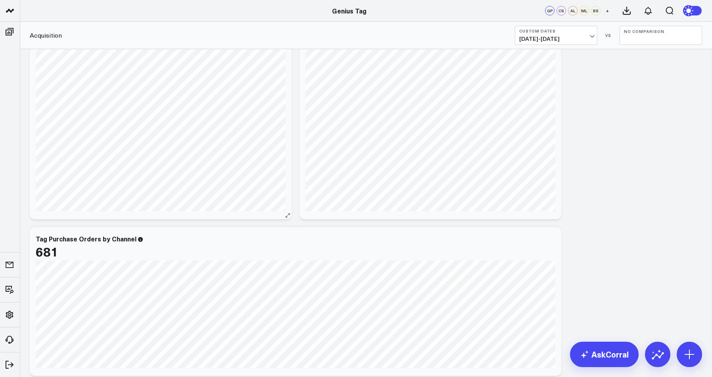
scroll to position [222, 0]
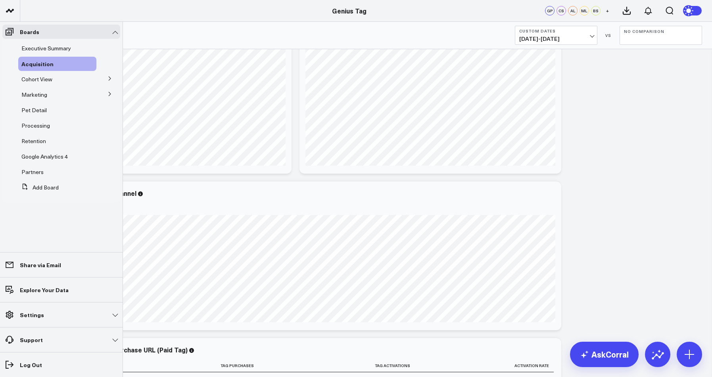
click at [110, 95] on icon at bounding box center [109, 94] width 5 height 5
click at [51, 108] on span "Front-end Funnel" at bounding box center [47, 109] width 43 height 8
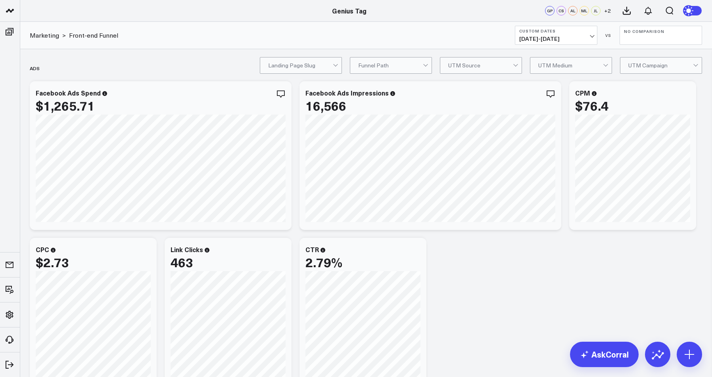
click at [542, 36] on span "07/01/25 - 07/14/25" at bounding box center [556, 39] width 74 height 6
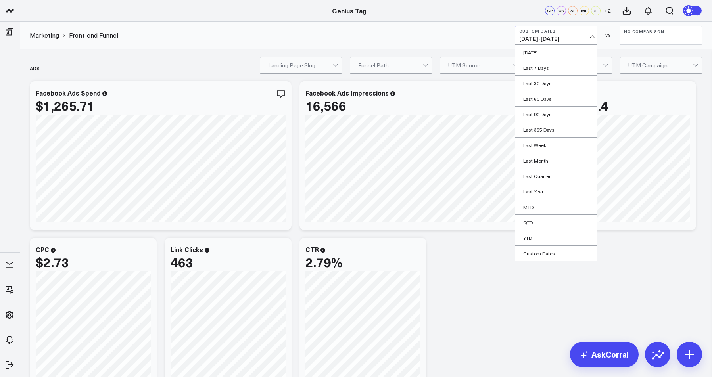
click at [564, 256] on link "Custom Dates" at bounding box center [556, 253] width 82 height 15
select select "7"
select select "2025"
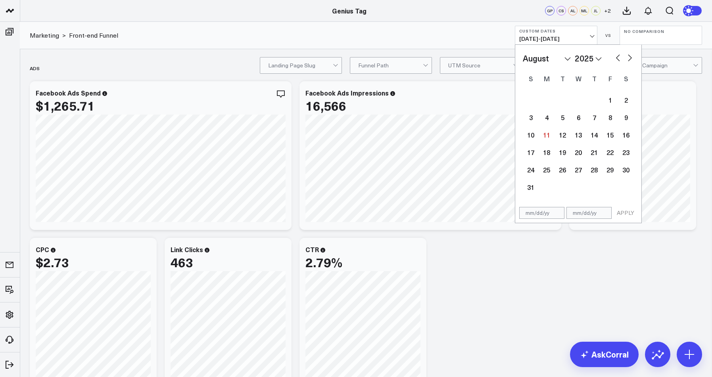
click at [616, 58] on button "button" at bounding box center [618, 57] width 8 height 10
select select "6"
select select "2025"
click at [618, 58] on button "button" at bounding box center [618, 57] width 8 height 10
select select "5"
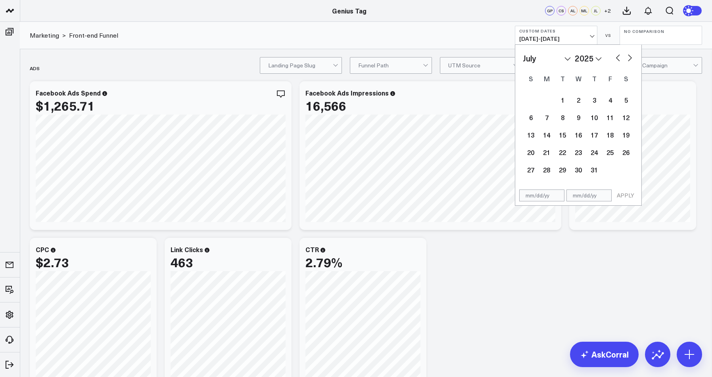
select select "2025"
click at [528, 102] on div "1" at bounding box center [531, 100] width 16 height 16
type input "[DATE]"
select select "5"
select select "2025"
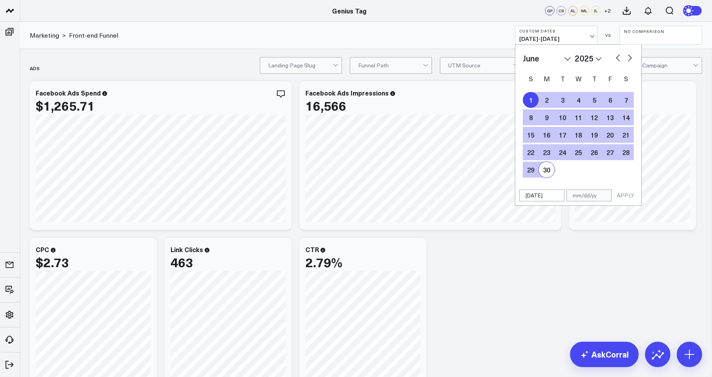
click at [547, 171] on div "30" at bounding box center [546, 170] width 16 height 16
type input "[DATE]"
select select "5"
select select "2025"
click at [628, 199] on button "APPLY" at bounding box center [625, 196] width 24 height 12
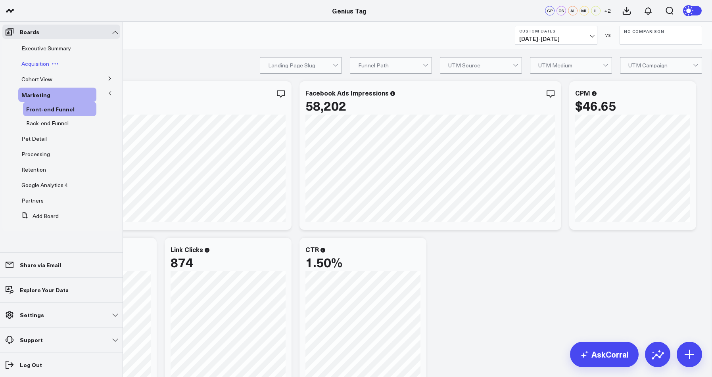
click at [37, 63] on span "Acquisition" at bounding box center [35, 64] width 28 height 8
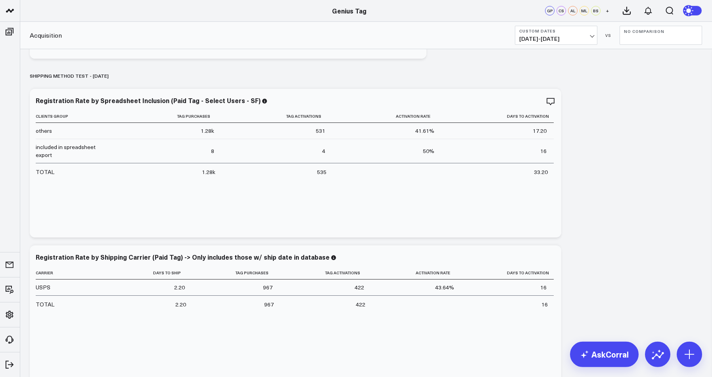
scroll to position [1278, 0]
click at [550, 39] on span "[DATE] - [DATE]" at bounding box center [556, 39] width 74 height 6
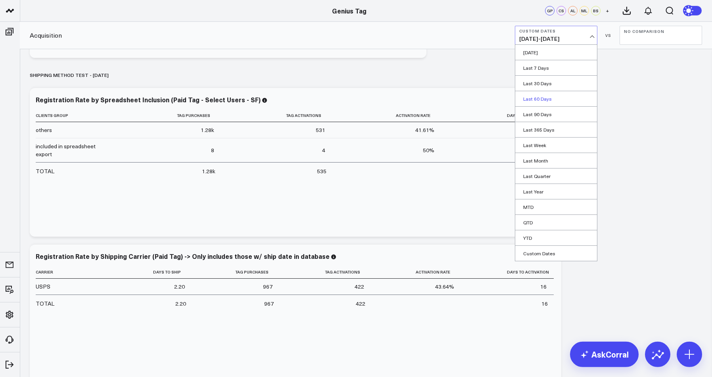
click at [557, 100] on link "Last 60 Days" at bounding box center [556, 98] width 82 height 15
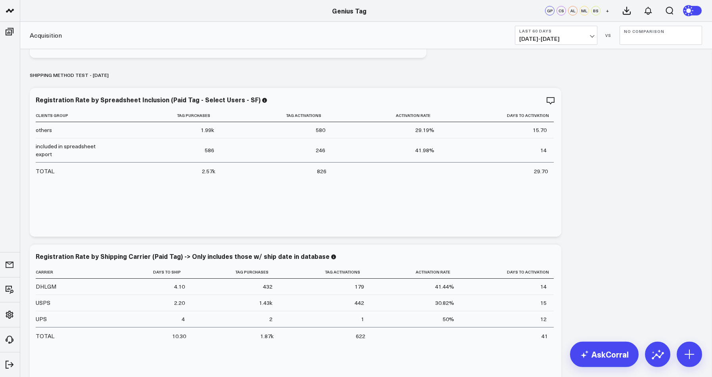
click at [546, 37] on span "[DATE] - [DATE]" at bounding box center [556, 39] width 74 height 6
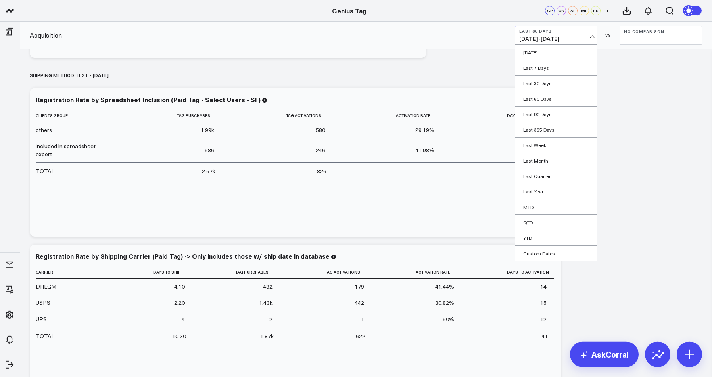
click at [555, 253] on link "Custom Dates" at bounding box center [556, 253] width 82 height 15
select select "7"
select select "2025"
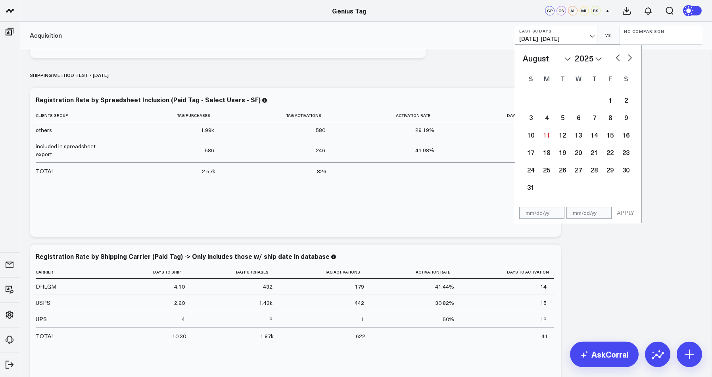
click at [617, 60] on button "button" at bounding box center [618, 57] width 8 height 10
select select "6"
select select "2025"
click at [563, 100] on div "1" at bounding box center [562, 100] width 16 height 16
type input "[DATE]"
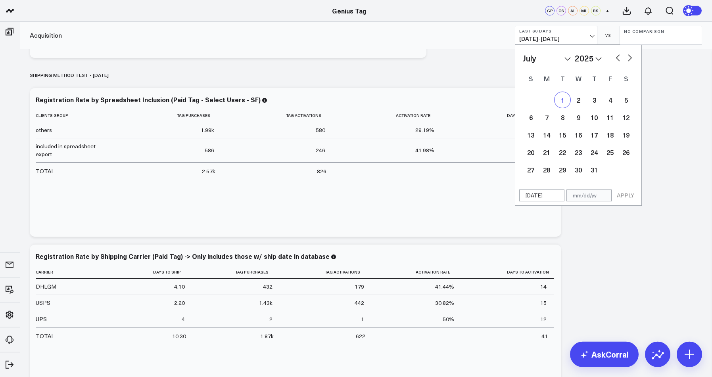
select select "6"
select select "2025"
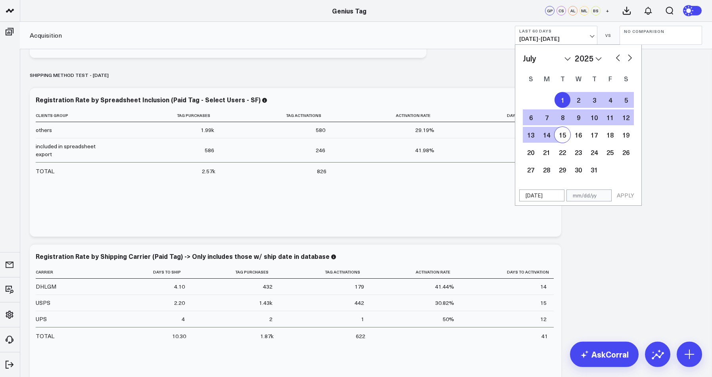
click at [566, 139] on div "15" at bounding box center [562, 135] width 16 height 16
type input "[DATE]"
select select "6"
select select "2025"
click at [626, 197] on button "APPLY" at bounding box center [625, 196] width 24 height 12
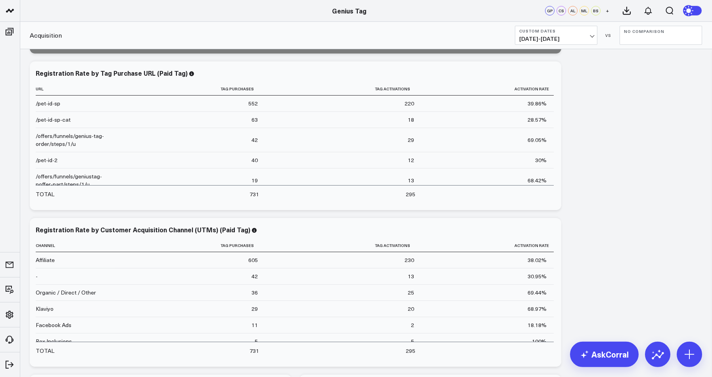
scroll to position [476, 0]
